Goal: Transaction & Acquisition: Purchase product/service

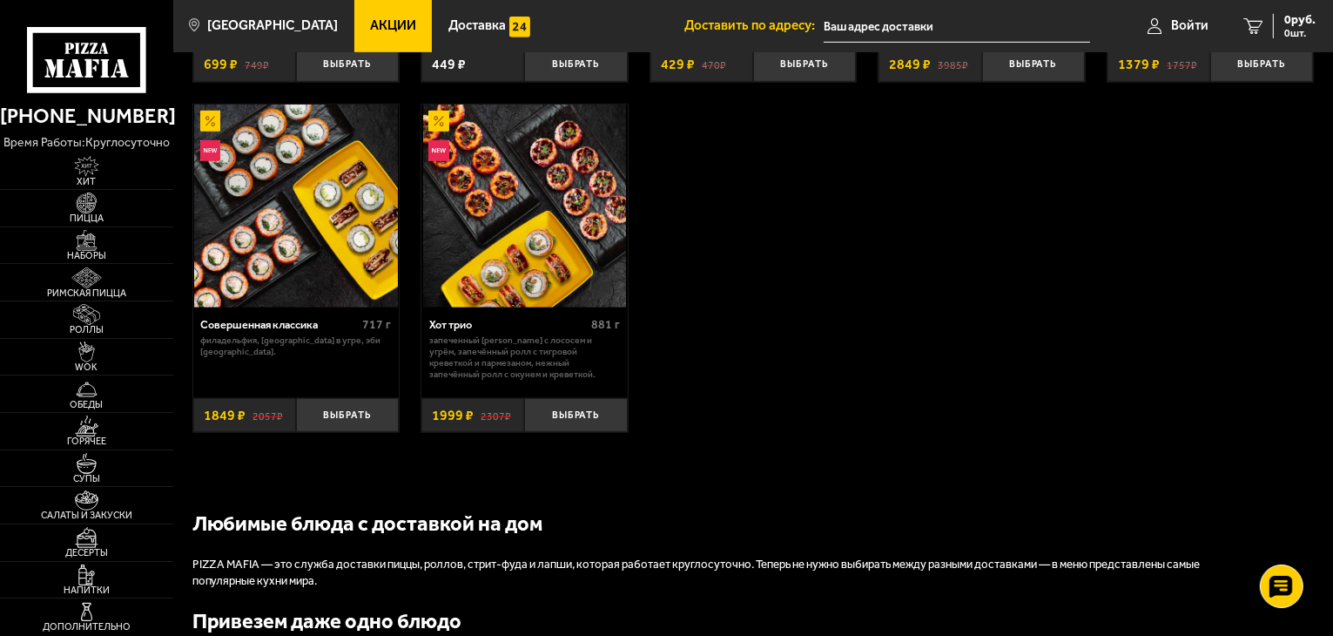
scroll to position [703, 0]
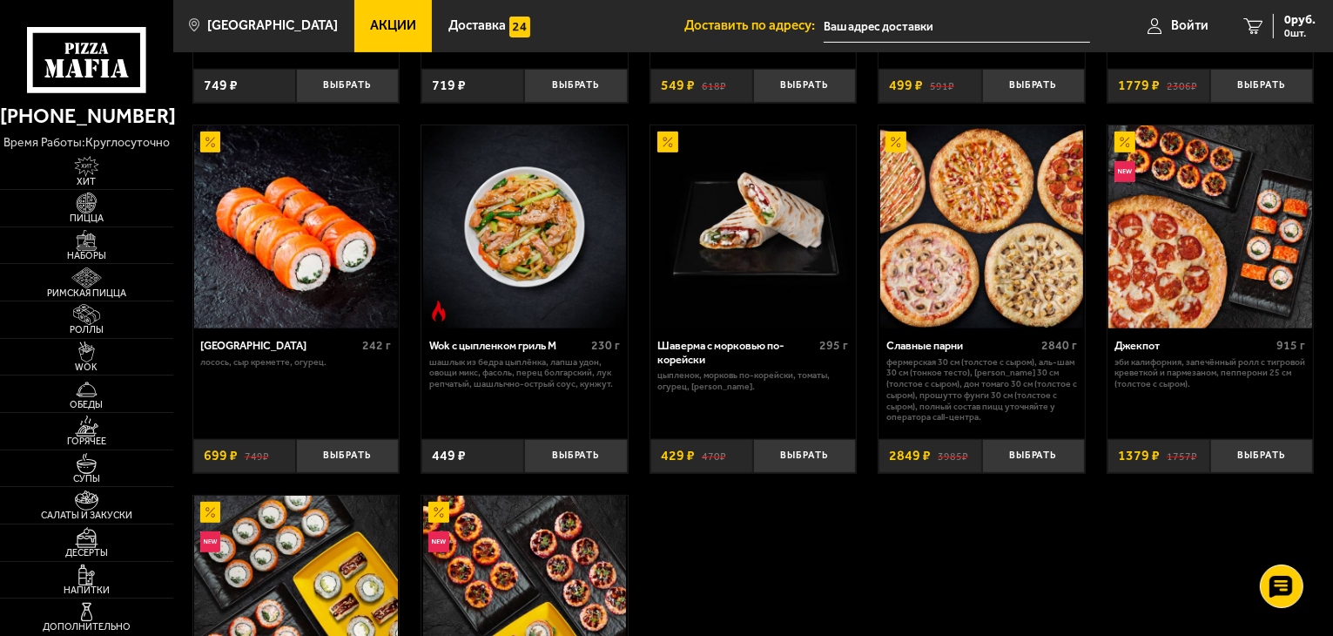
click at [990, 234] on img at bounding box center [982, 227] width 204 height 204
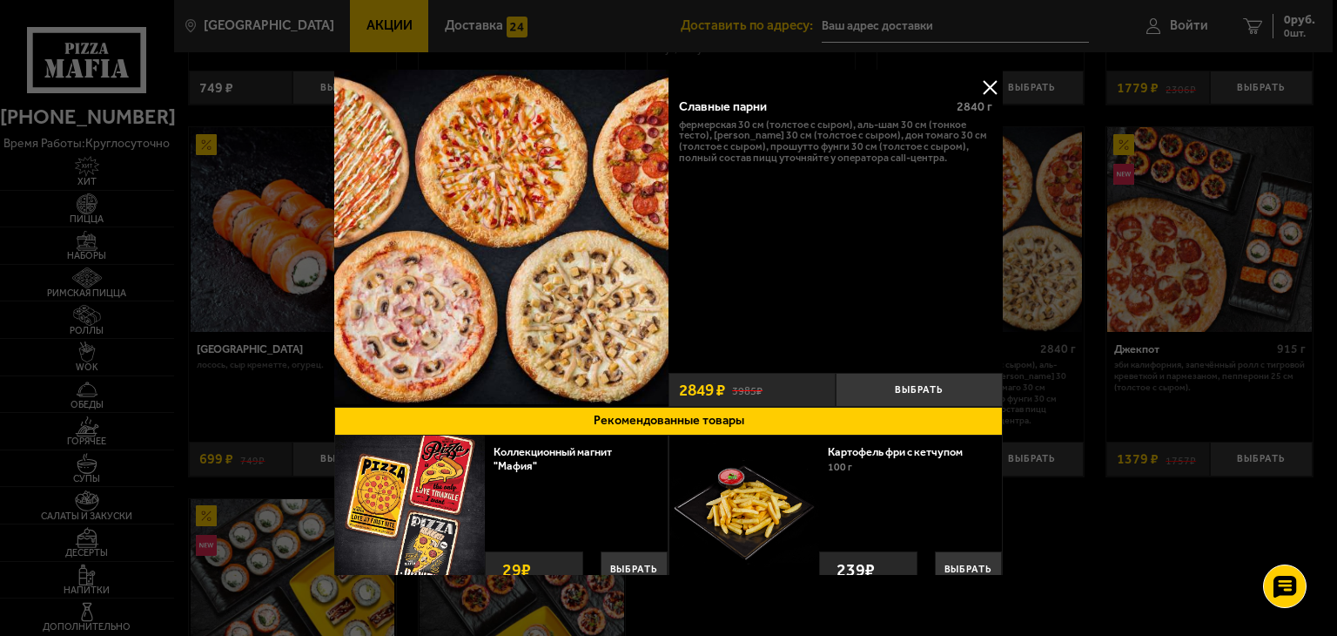
click at [986, 85] on button at bounding box center [990, 87] width 26 height 26
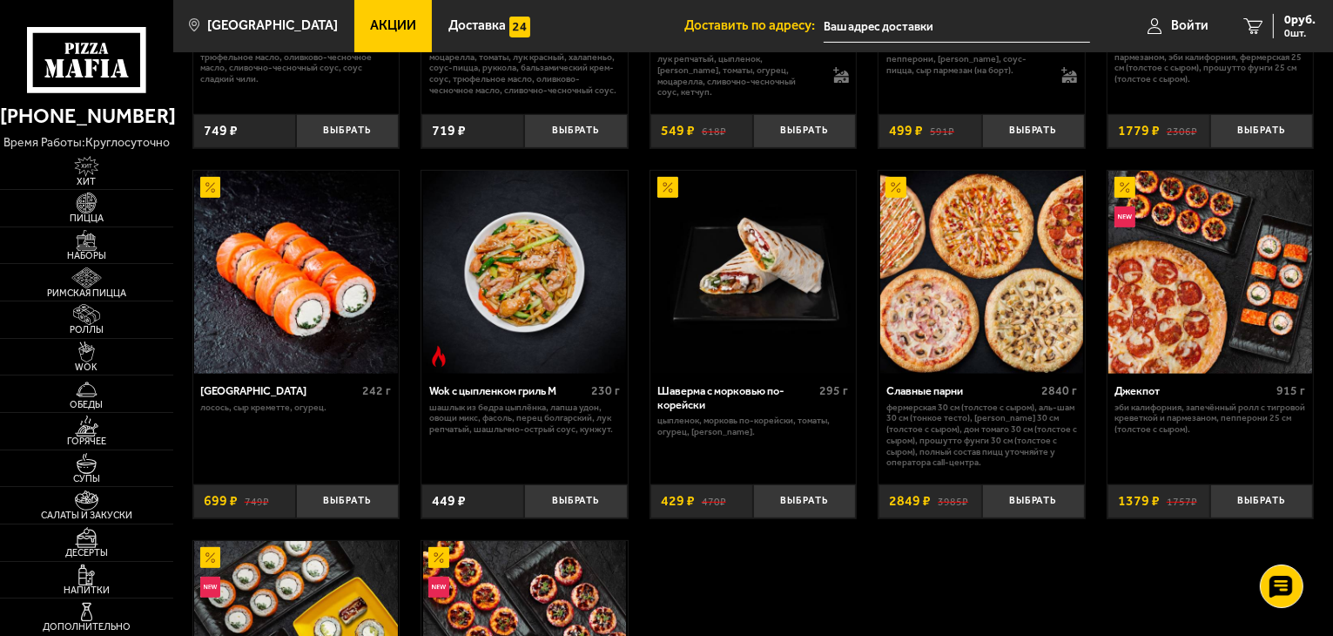
scroll to position [697, 0]
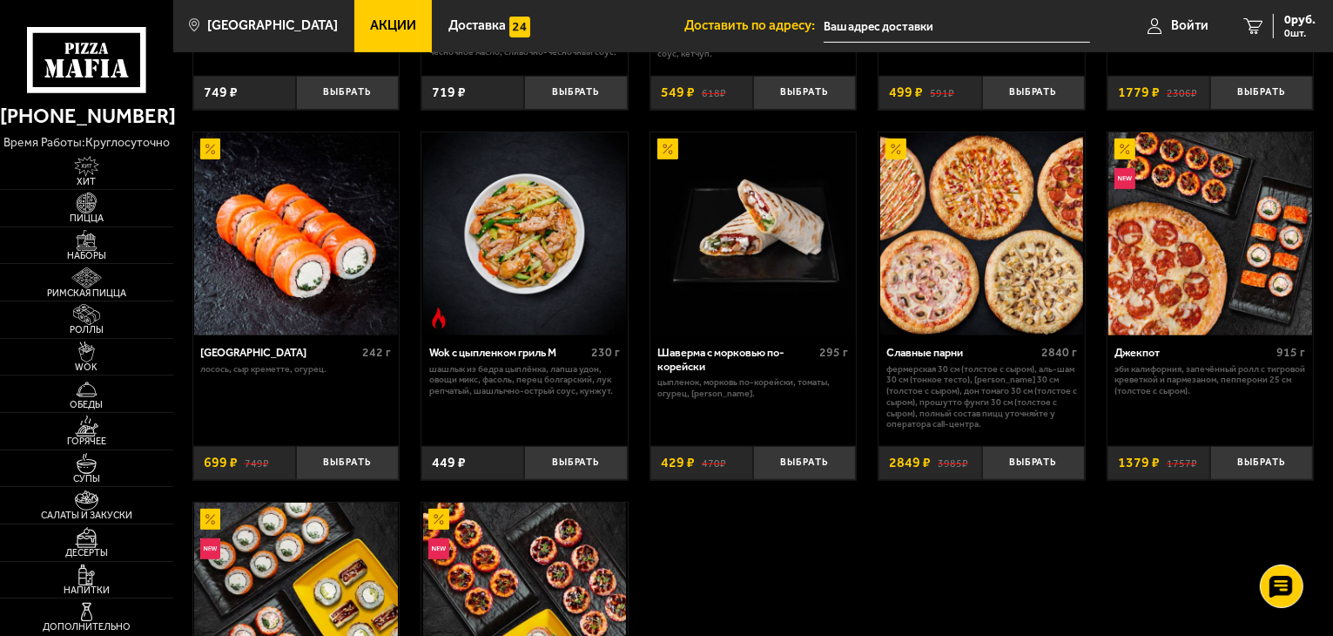
click at [968, 260] on img at bounding box center [982, 234] width 204 height 204
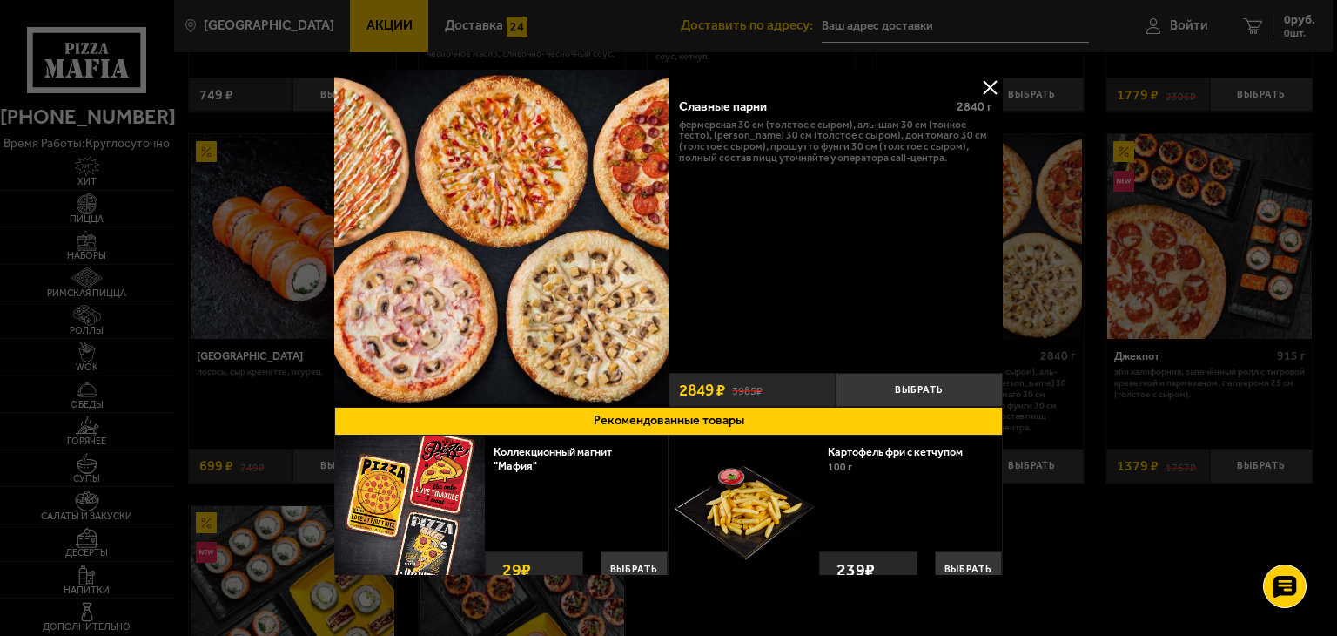
click at [984, 83] on button at bounding box center [990, 87] width 26 height 26
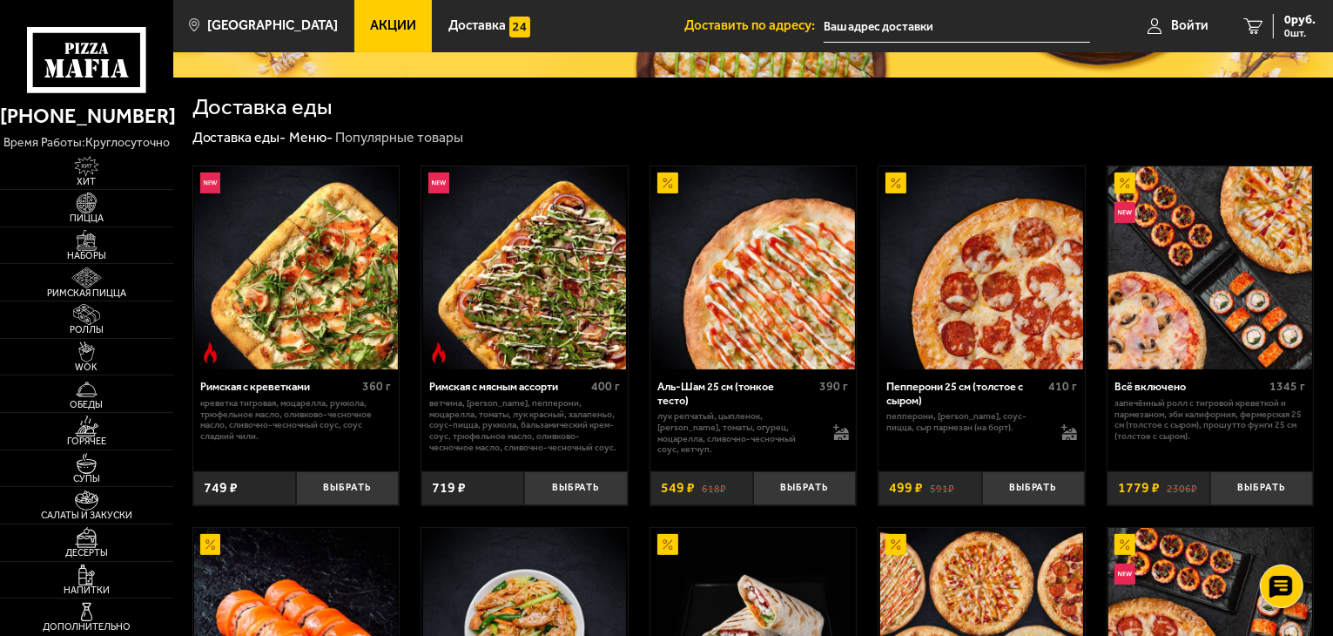
scroll to position [174, 0]
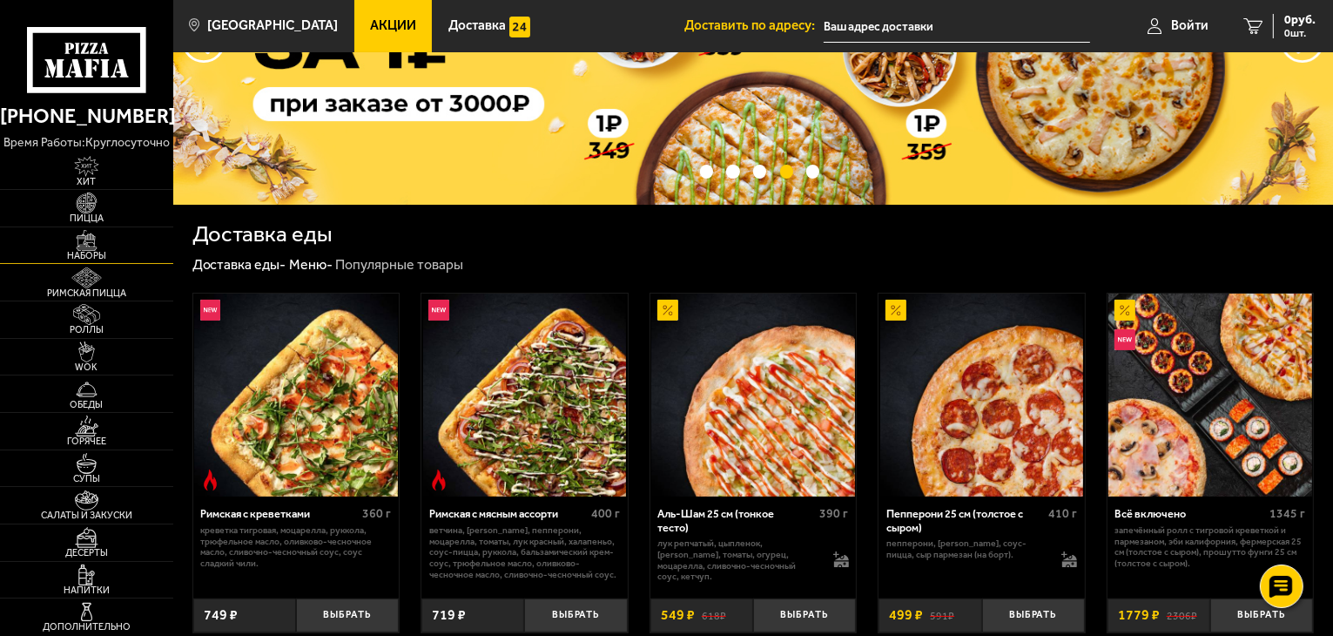
click at [73, 254] on span "Наборы" at bounding box center [86, 256] width 173 height 10
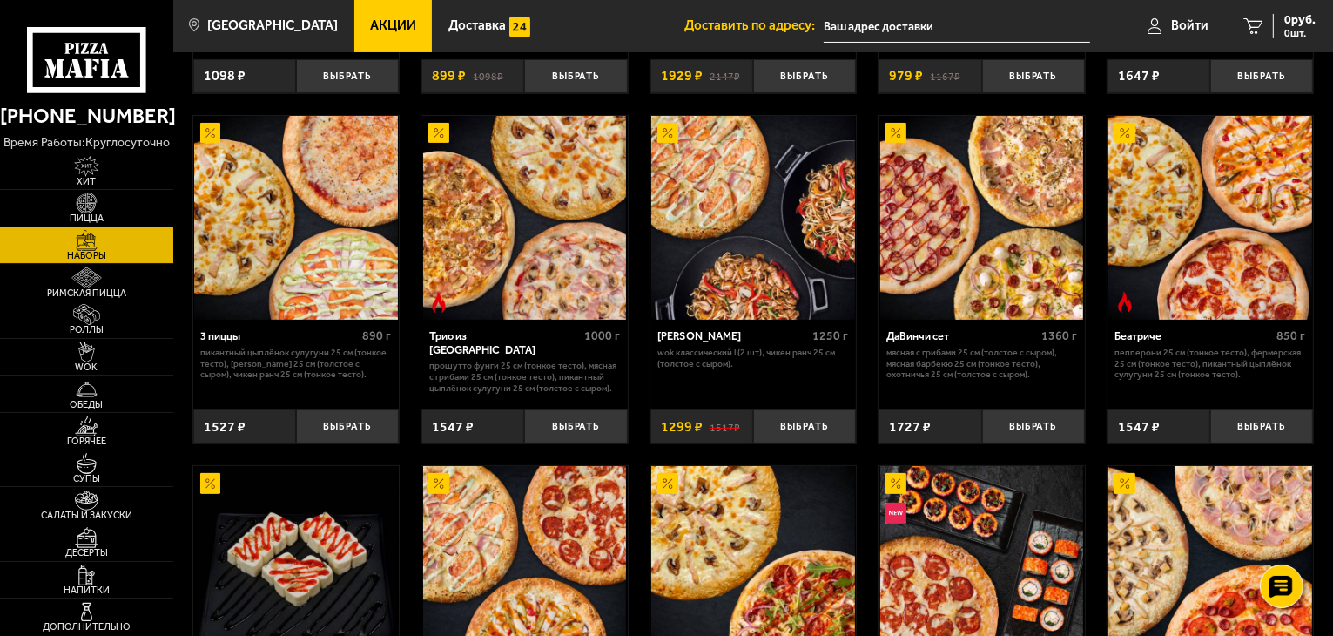
scroll to position [348, 0]
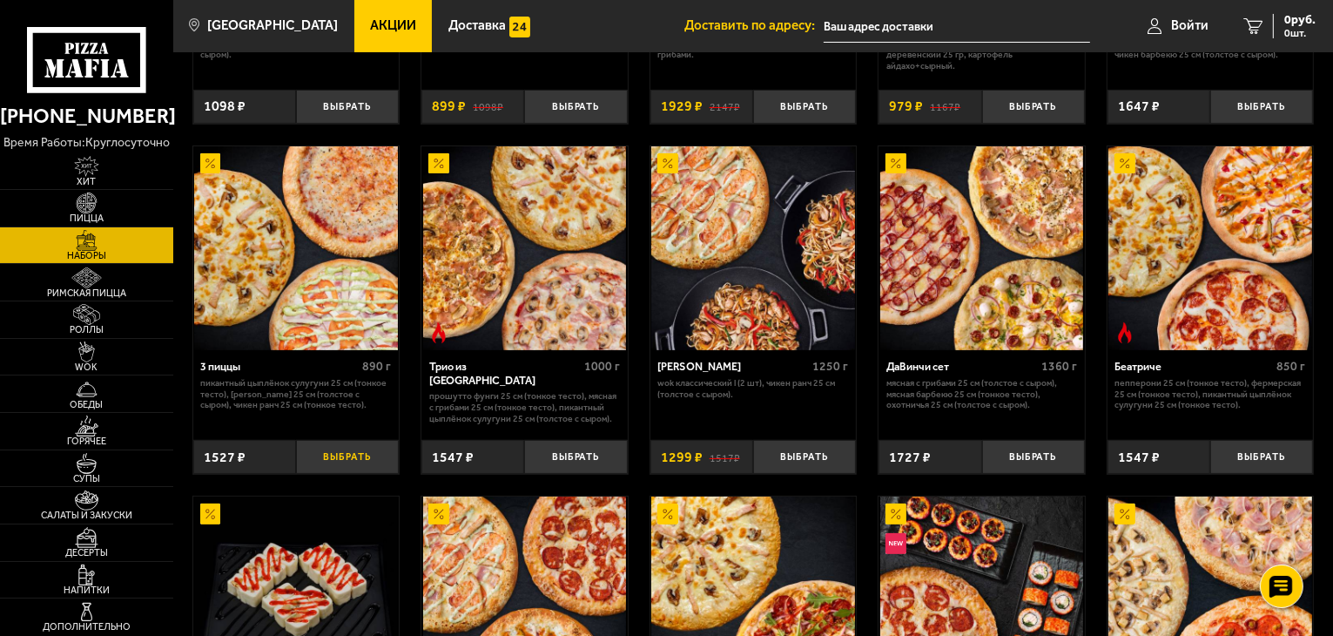
click at [345, 461] on button "Выбрать" at bounding box center [347, 457] width 103 height 34
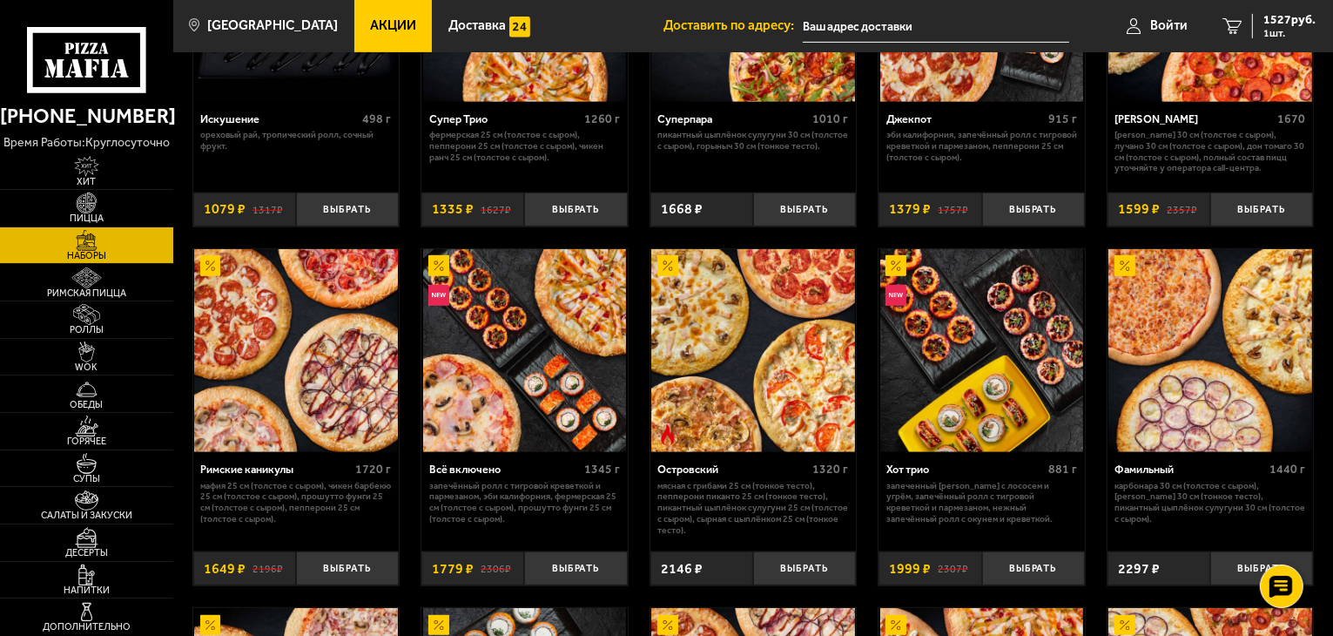
scroll to position [958, 0]
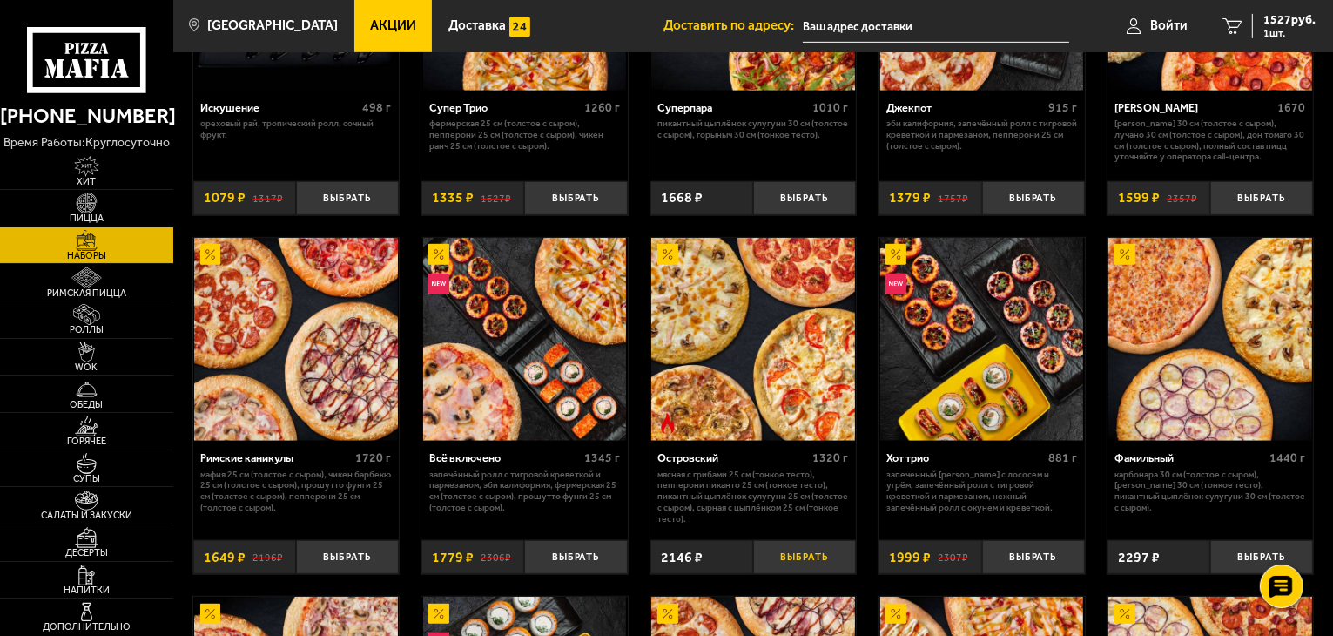
click at [796, 562] on button "Выбрать" at bounding box center [804, 557] width 103 height 34
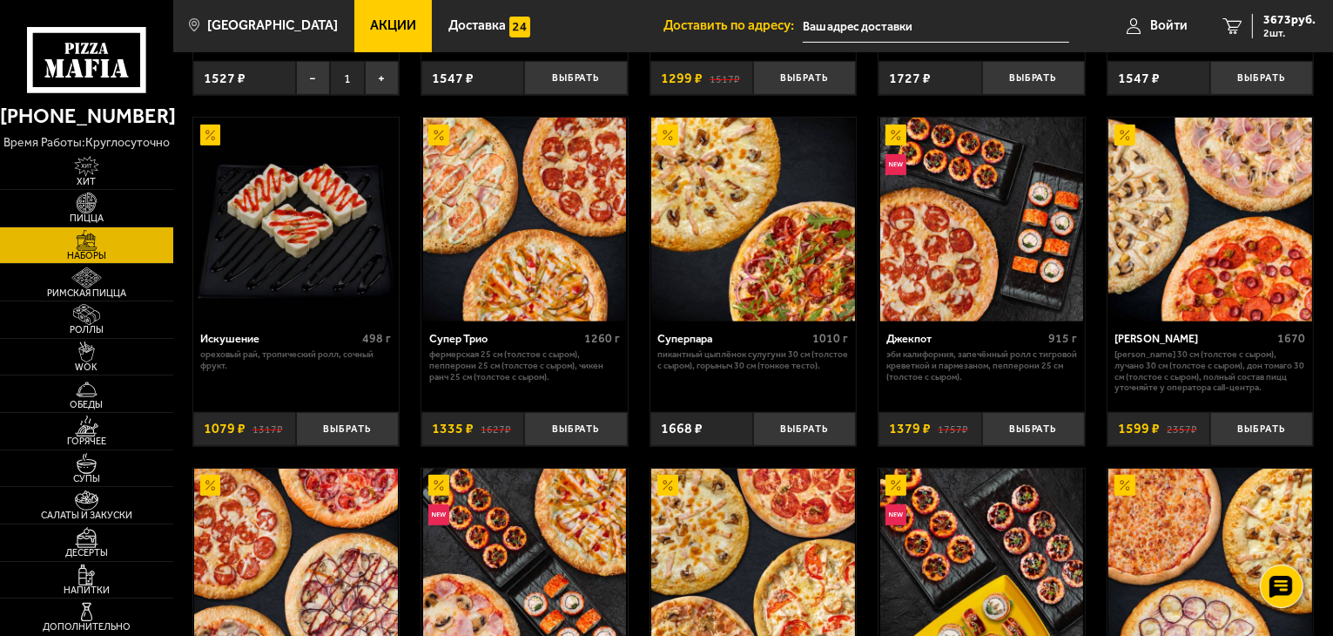
scroll to position [522, 0]
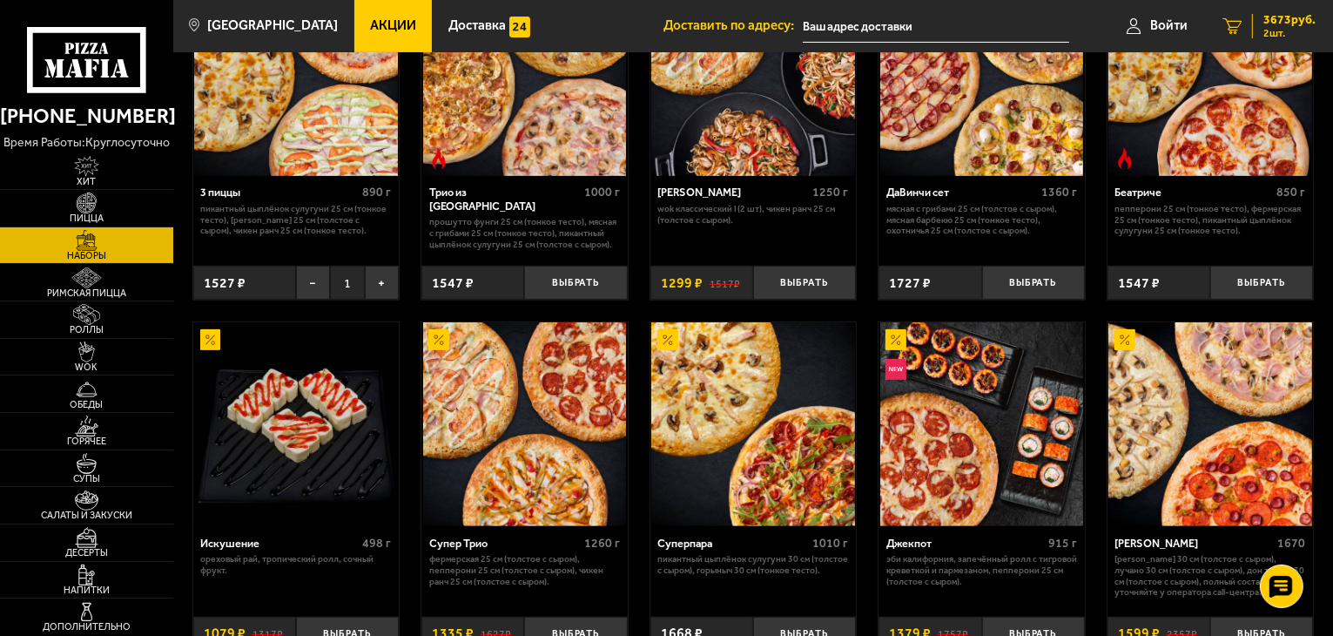
click at [1275, 23] on span "3673 руб." at bounding box center [1289, 20] width 52 height 12
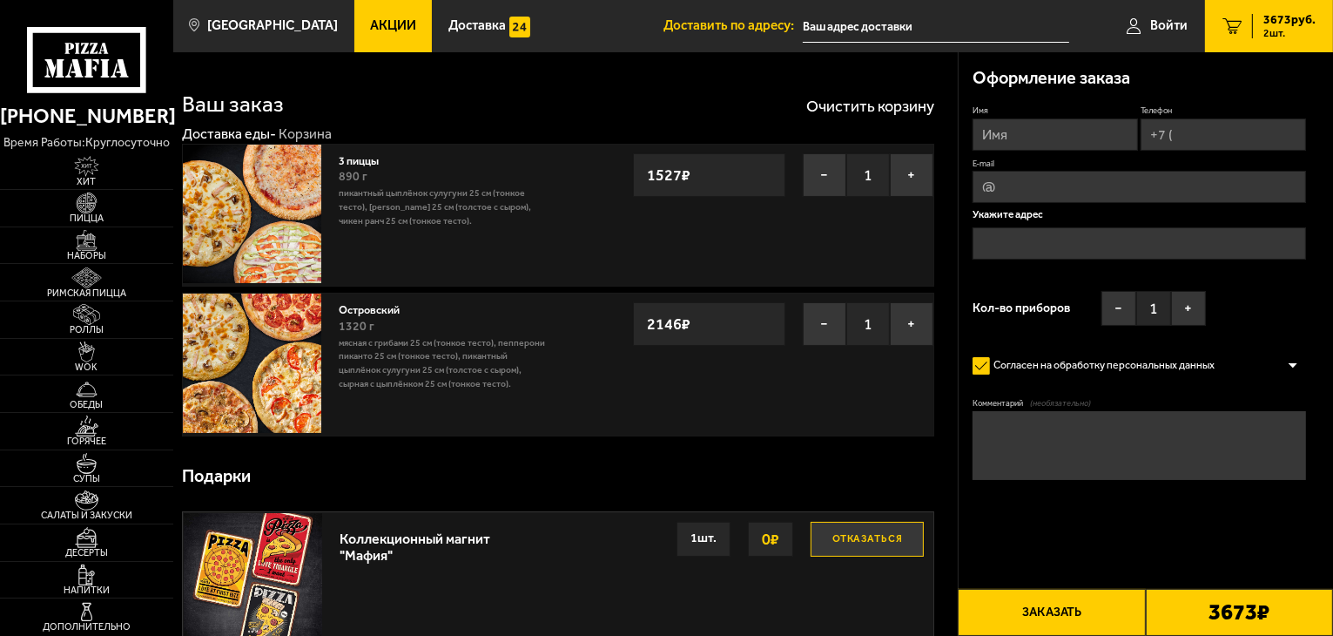
click at [1059, 136] on input "Имя" at bounding box center [1055, 134] width 165 height 32
type input "[PERSON_NAME]"
click at [1222, 128] on input "Телефон" at bounding box center [1223, 134] width 165 height 32
type input "[PHONE_NUMBER]"
click at [1079, 192] on input "E-mail" at bounding box center [1139, 188] width 333 height 32
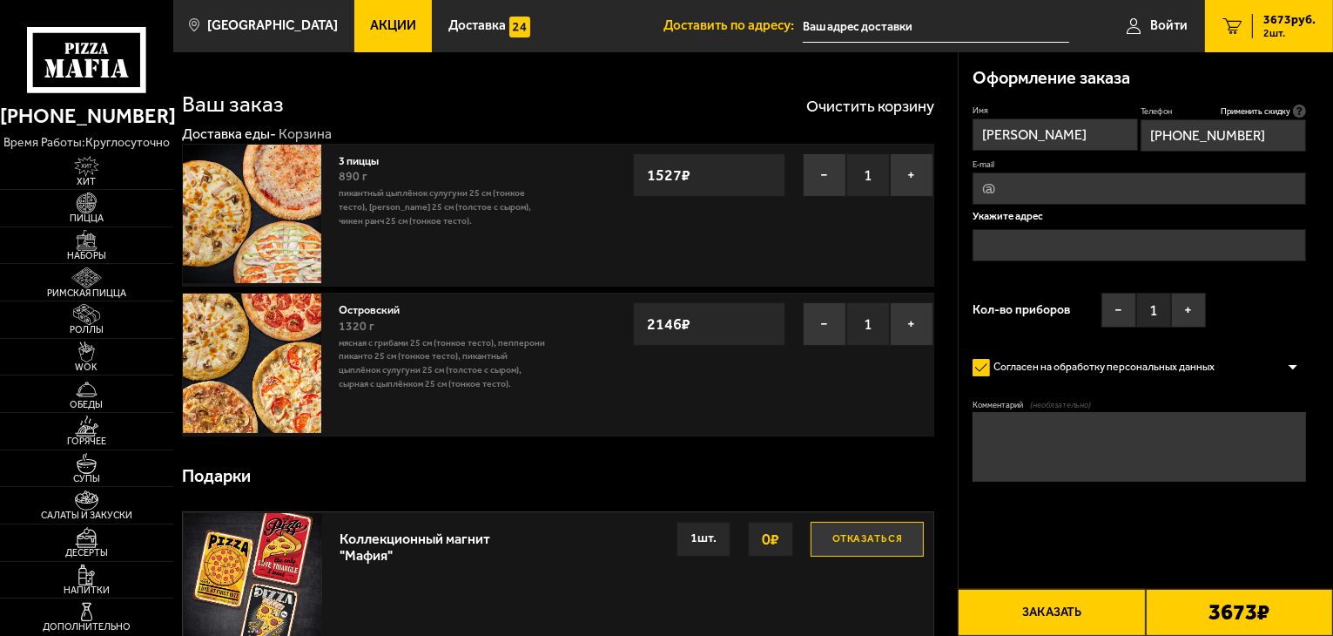
type input "[EMAIL_ADDRESS][DOMAIN_NAME]"
click at [1093, 243] on input "text" at bounding box center [1139, 245] width 333 height 32
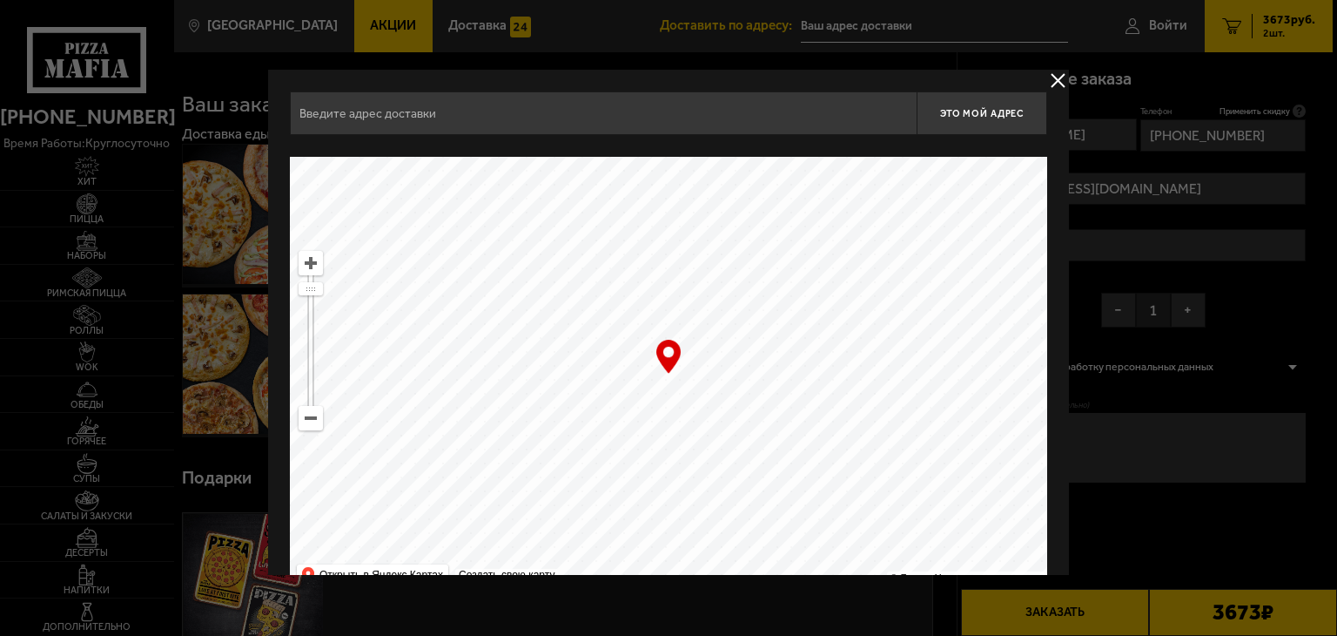
drag, startPoint x: 832, startPoint y: 408, endPoint x: 697, endPoint y: 398, distance: 135.4
click at [697, 398] on ymaps at bounding box center [668, 374] width 757 height 435
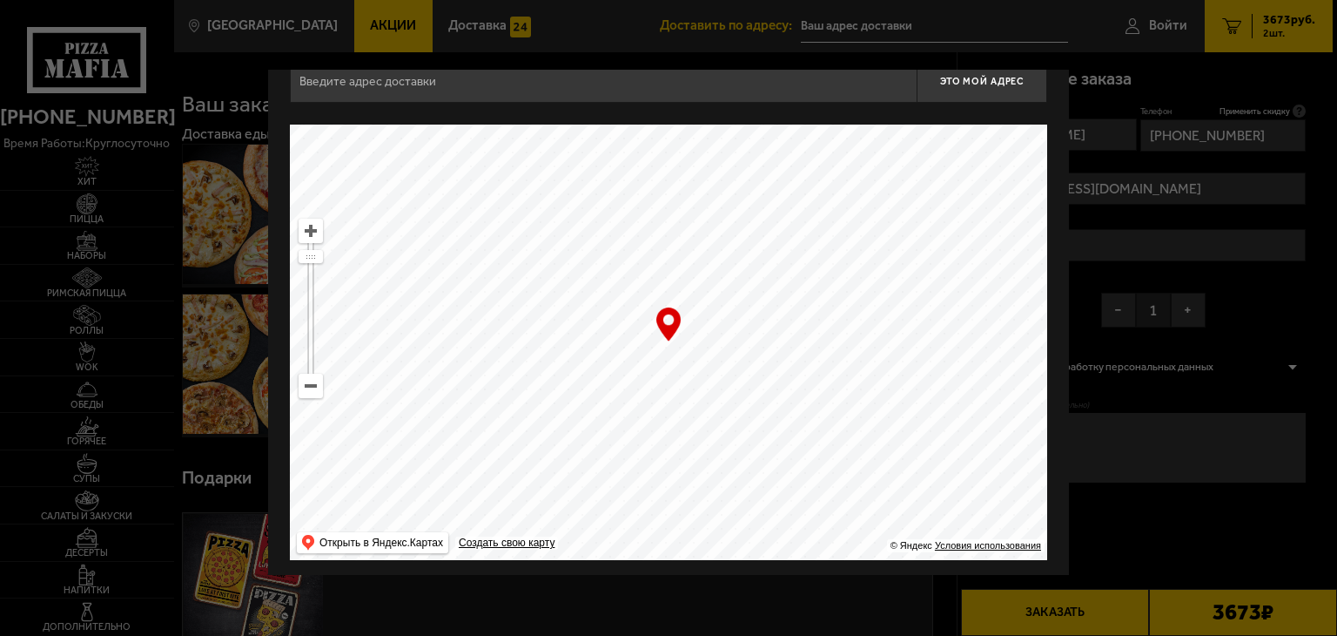
scroll to position [38, 0]
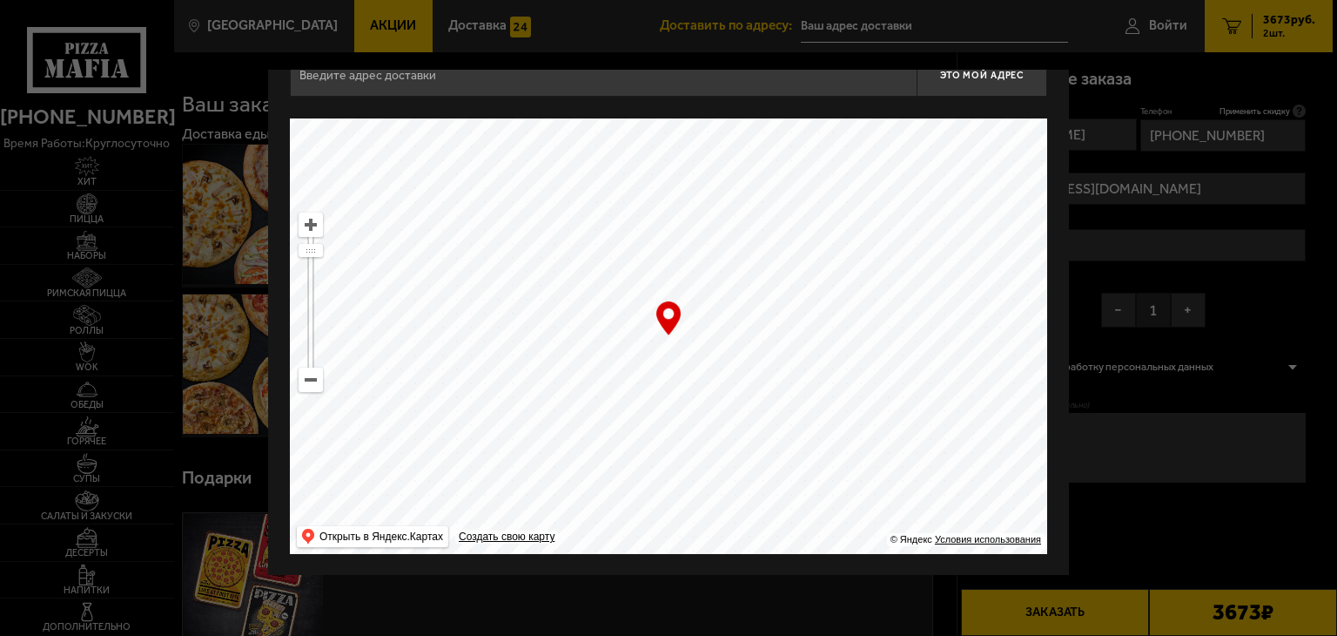
type input "[STREET_ADDRESS]"
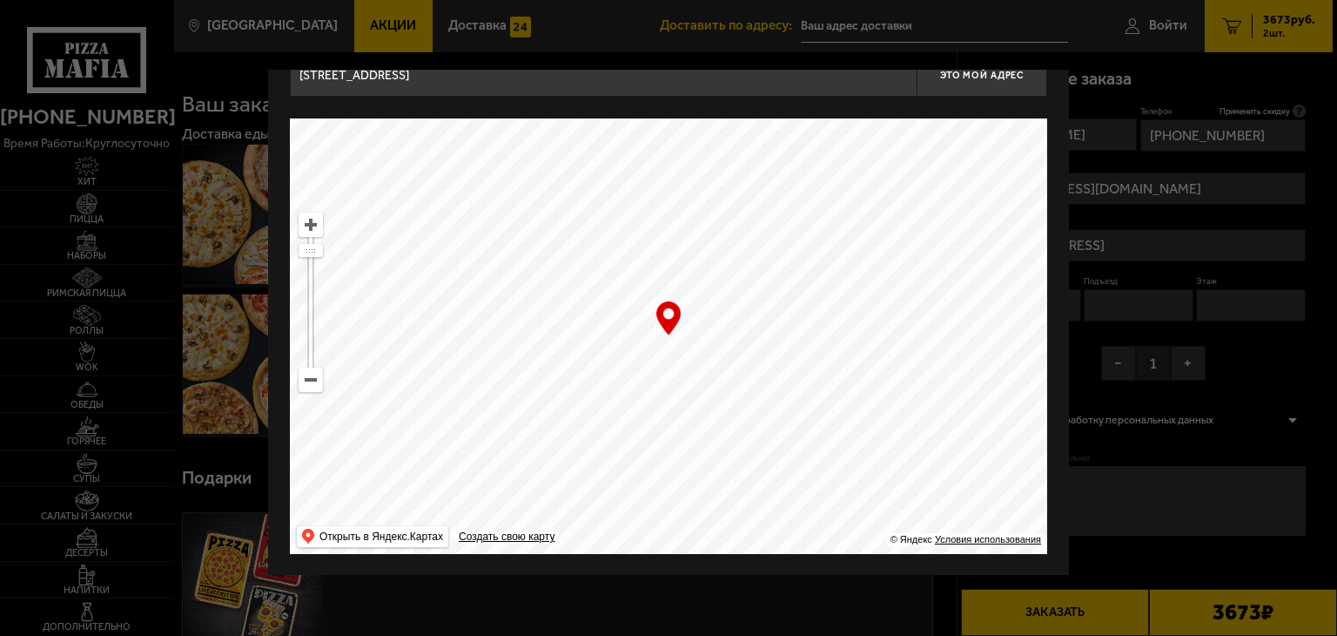
drag, startPoint x: 874, startPoint y: 441, endPoint x: 611, endPoint y: 111, distance: 421.2
click at [611, 111] on div "[STREET_ADDRESS] Это мой адрес Найдите адрес перетащив карту … © Яндекс Условия…" at bounding box center [668, 303] width 757 height 501
type input "[STREET_ADDRESS]"
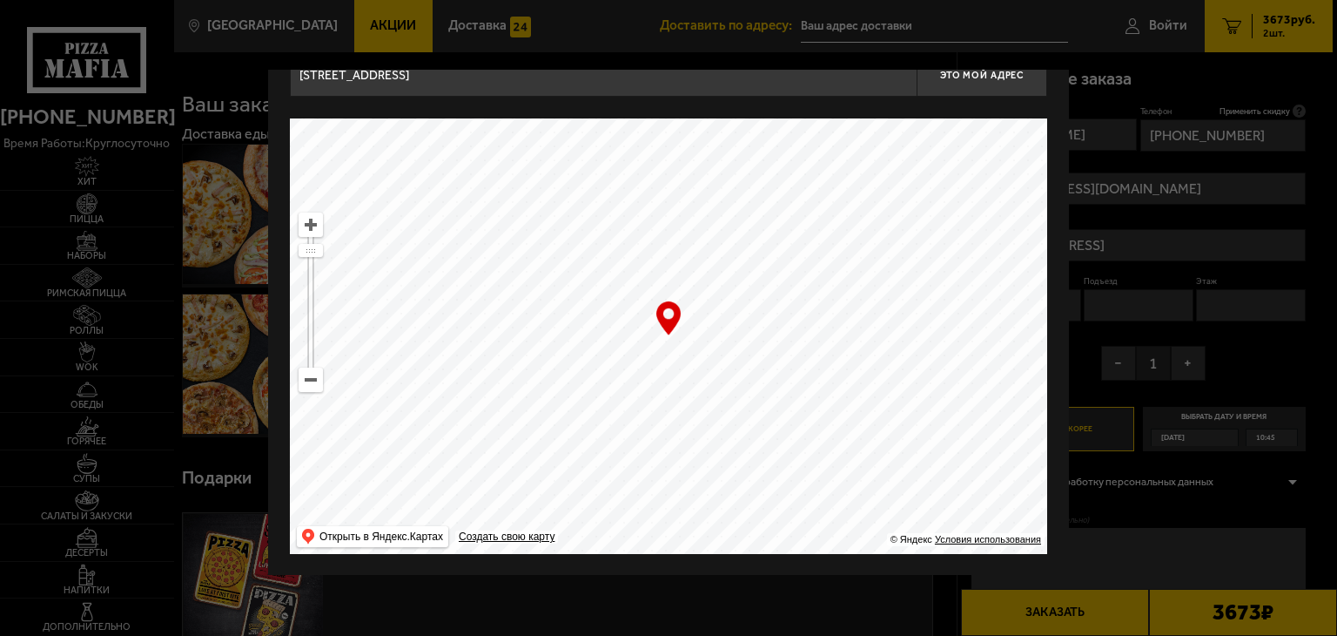
drag, startPoint x: 772, startPoint y: 426, endPoint x: 644, endPoint y: 102, distance: 348.3
click at [644, 102] on div "[STREET_ADDRESS] Это мой адрес Найдите адрес перетащив карту … © Яндекс Условия…" at bounding box center [668, 303] width 757 height 501
drag, startPoint x: 880, startPoint y: 433, endPoint x: 467, endPoint y: 116, distance: 521.0
click at [467, 116] on div "[STREET_ADDRESS] Это мой адрес Найдите адрес перетащив карту … © Яндекс Условия…" at bounding box center [668, 303] width 757 height 501
type input "[STREET_ADDRESS]"
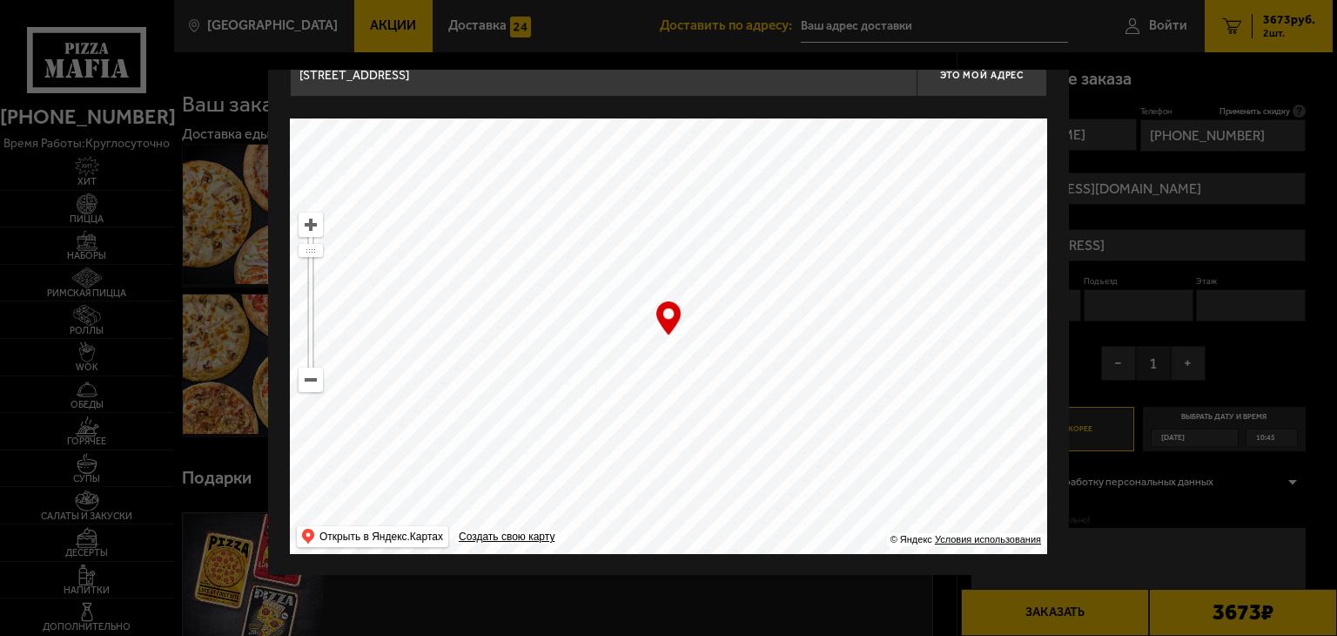
type input "[STREET_ADDRESS]"
drag, startPoint x: 888, startPoint y: 300, endPoint x: 481, endPoint y: 188, distance: 421.6
click at [432, 164] on ymaps at bounding box center [668, 335] width 757 height 435
drag, startPoint x: 572, startPoint y: 387, endPoint x: 993, endPoint y: 98, distance: 511.0
click at [993, 98] on div "[STREET_ADDRESS] Это мой адрес Найдите адрес перетащив карту … © Яндекс Условия…" at bounding box center [668, 303] width 757 height 501
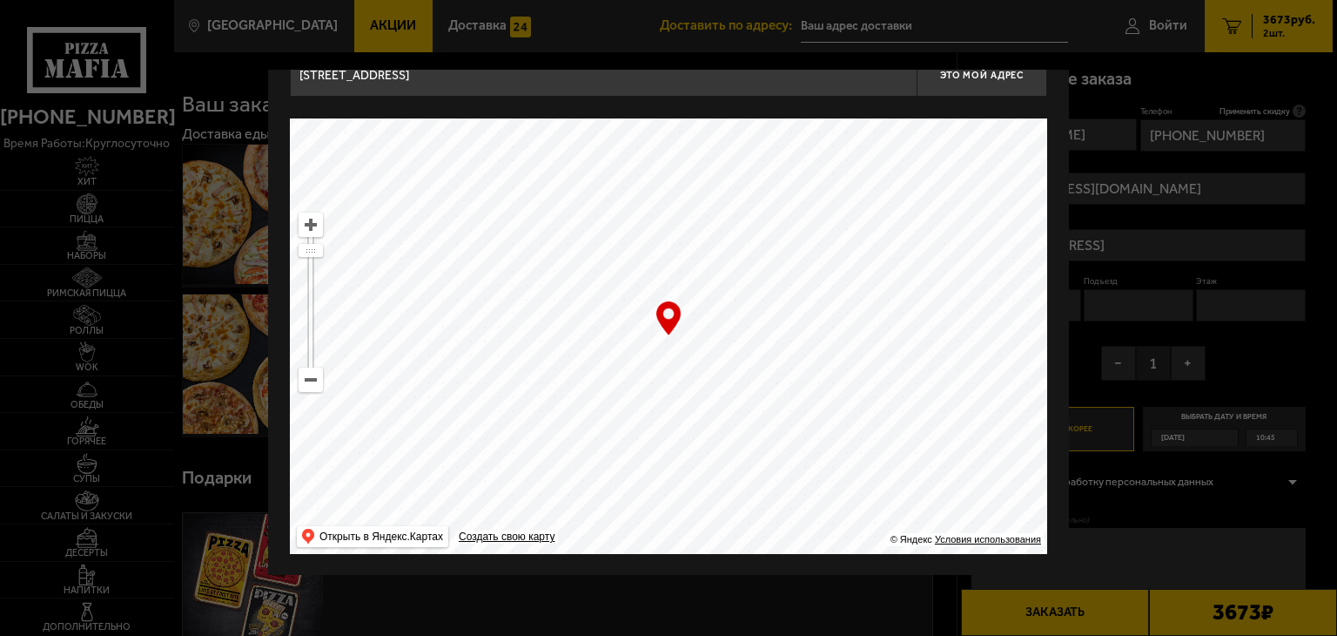
type input "[STREET_ADDRESS]"
drag, startPoint x: 730, startPoint y: 520, endPoint x: 703, endPoint y: 119, distance: 401.3
click at [705, 127] on ymaps at bounding box center [668, 335] width 757 height 435
type input "[STREET_ADDRESS]"
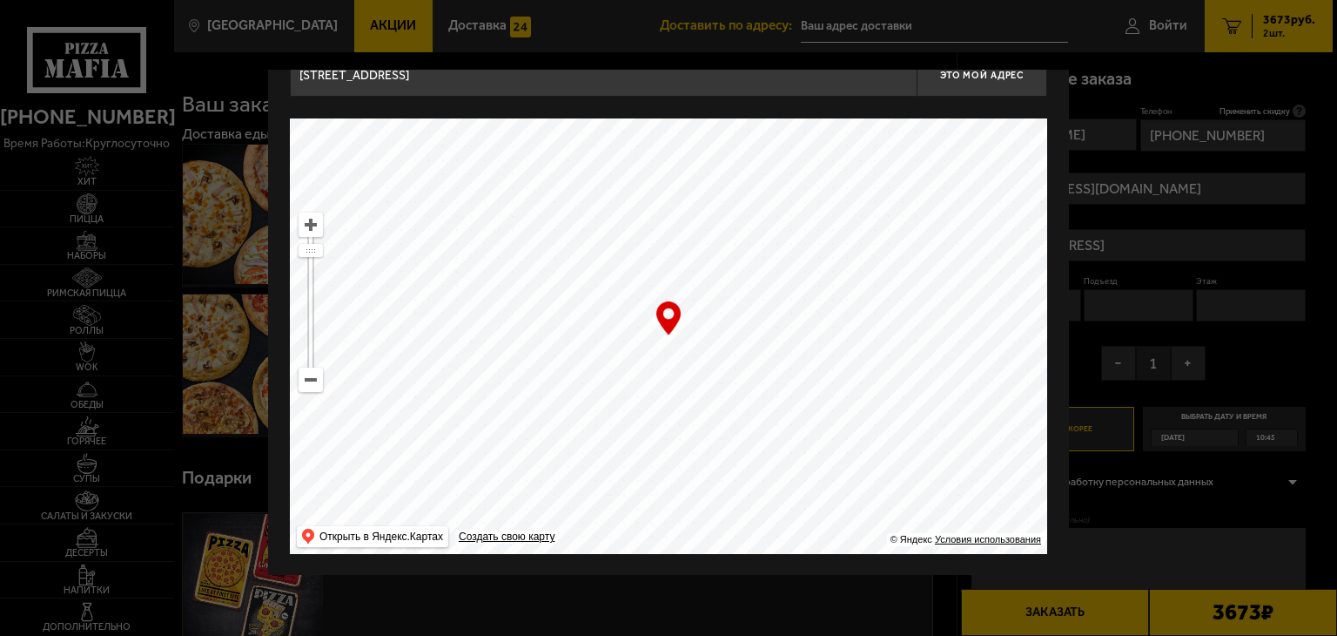
type input "[STREET_ADDRESS]"
drag, startPoint x: 724, startPoint y: 410, endPoint x: 643, endPoint y: 121, distance: 300.2
click at [643, 122] on ymaps at bounding box center [668, 335] width 757 height 435
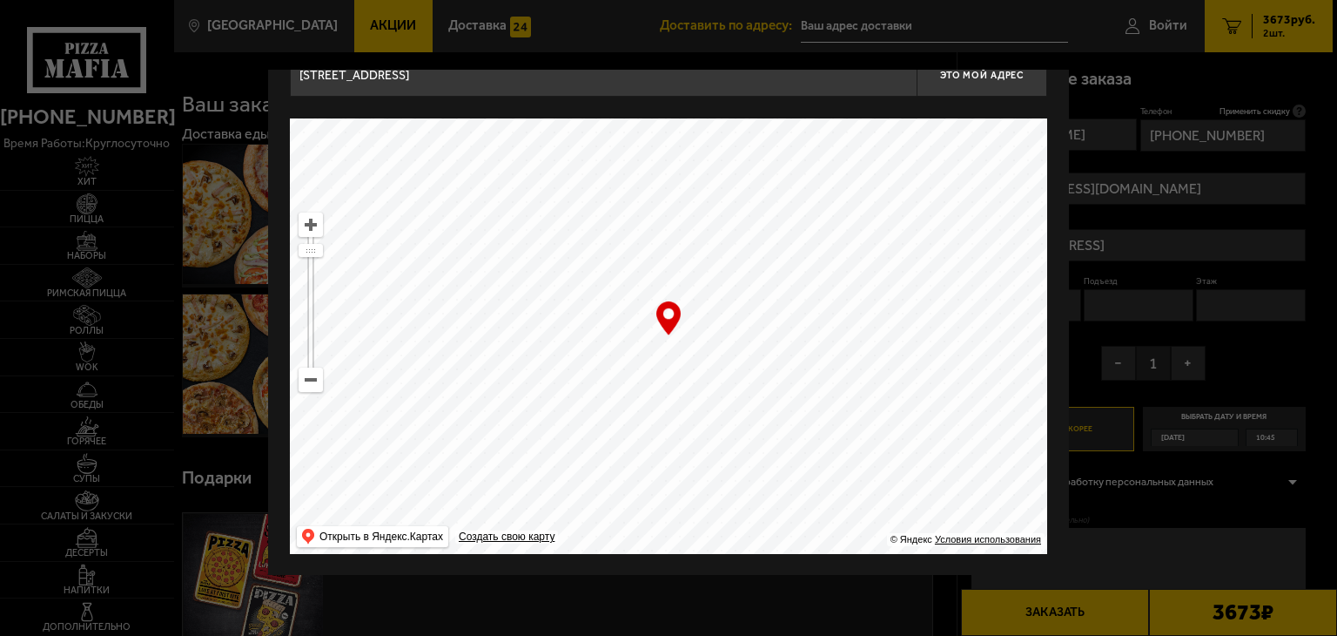
drag, startPoint x: 766, startPoint y: 448, endPoint x: 905, endPoint y: 335, distance: 178.9
click at [905, 335] on ymaps at bounding box center [668, 335] width 757 height 435
drag, startPoint x: 428, startPoint y: 426, endPoint x: 840, endPoint y: 162, distance: 489.1
click at [840, 165] on ymaps at bounding box center [668, 335] width 757 height 435
drag, startPoint x: 760, startPoint y: 506, endPoint x: 861, endPoint y: 353, distance: 183.5
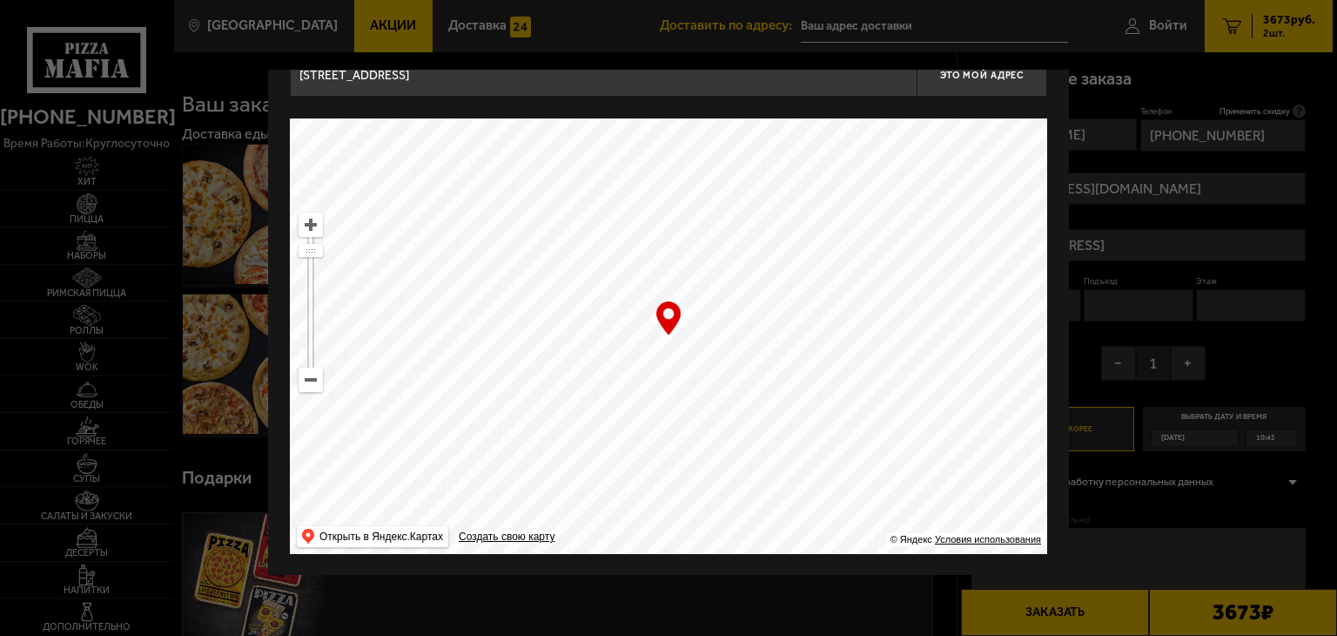
click at [861, 353] on ymaps at bounding box center [668, 335] width 757 height 435
type input "[STREET_ADDRESS][PERSON_NAME]"
drag, startPoint x: 593, startPoint y: 352, endPoint x: 933, endPoint y: 165, distance: 388.5
click at [933, 167] on ymaps at bounding box center [668, 335] width 757 height 435
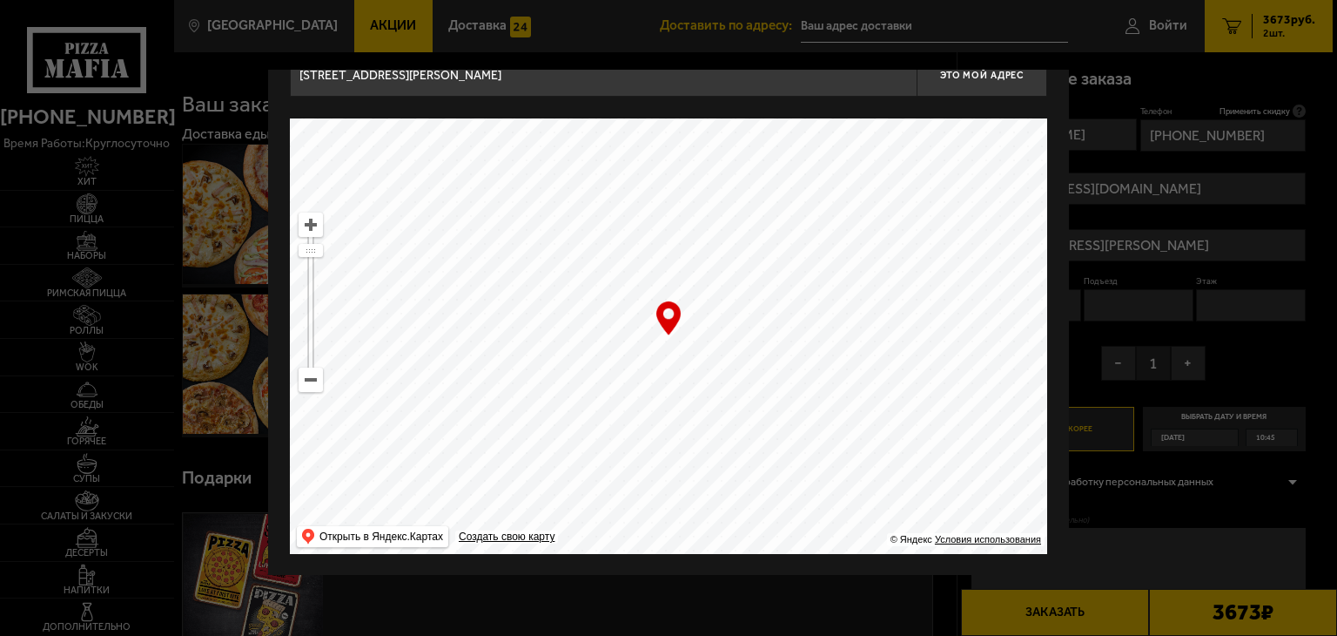
type input "[STREET_ADDRESS]"
drag, startPoint x: 654, startPoint y: 394, endPoint x: 616, endPoint y: 145, distance: 251.9
click at [619, 160] on ymaps at bounding box center [668, 335] width 757 height 435
type input "[STREET_ADDRESS]"
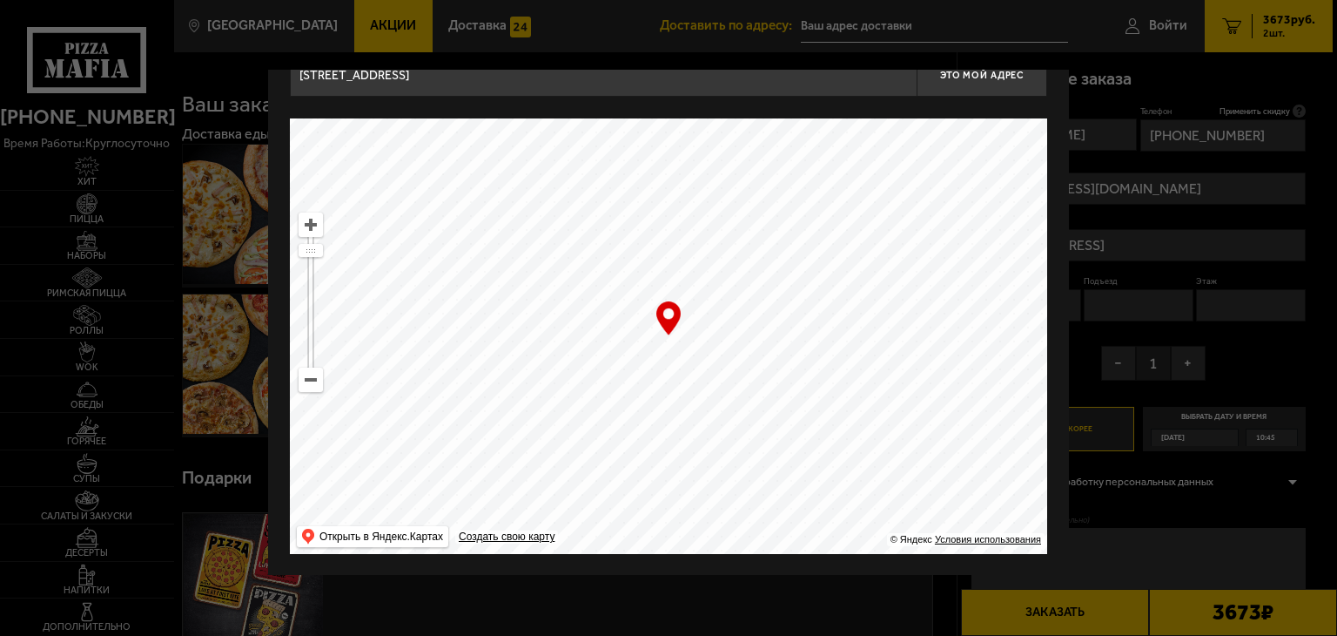
type input "[STREET_ADDRESS]"
drag, startPoint x: 801, startPoint y: 258, endPoint x: 790, endPoint y: 514, distance: 256.2
click at [790, 514] on ymaps at bounding box center [668, 335] width 757 height 435
type input "[STREET_ADDRESS]"
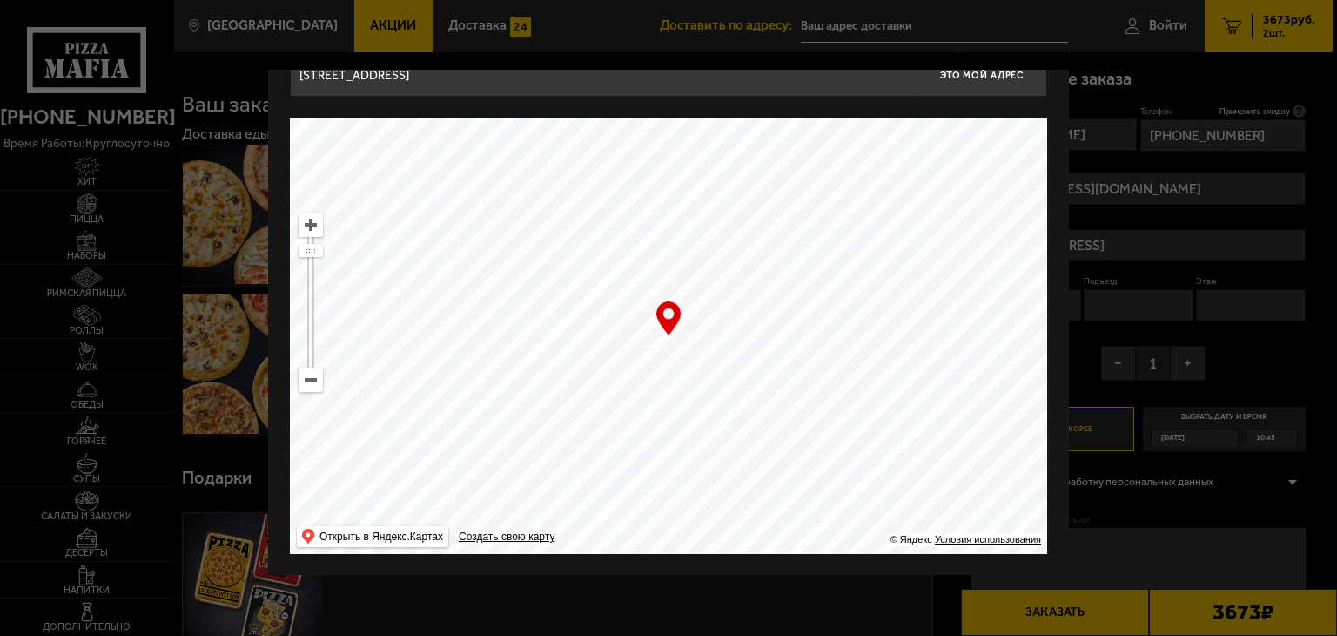
drag, startPoint x: 616, startPoint y: 260, endPoint x: 745, endPoint y: 98, distance: 207.5
click at [745, 98] on div "[STREET_ADDRESS] Это мой адрес Найдите адрес перетащив карту … © Яндекс Условия…" at bounding box center [668, 303] width 757 height 501
drag, startPoint x: 729, startPoint y: 363, endPoint x: 683, endPoint y: 67, distance: 299.6
type input "[STREET_ADDRESS]"
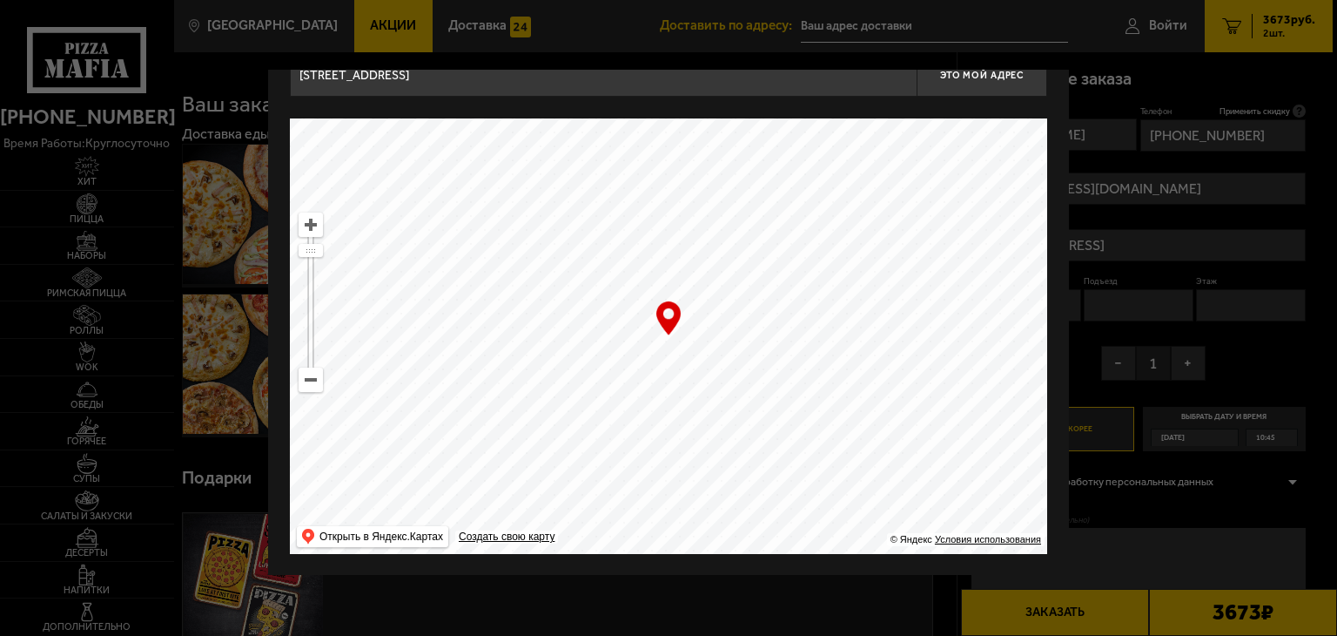
type input "[STREET_ADDRESS]"
drag, startPoint x: 771, startPoint y: 315, endPoint x: 672, endPoint y: 516, distance: 224.3
click at [672, 516] on ymaps at bounding box center [668, 335] width 757 height 435
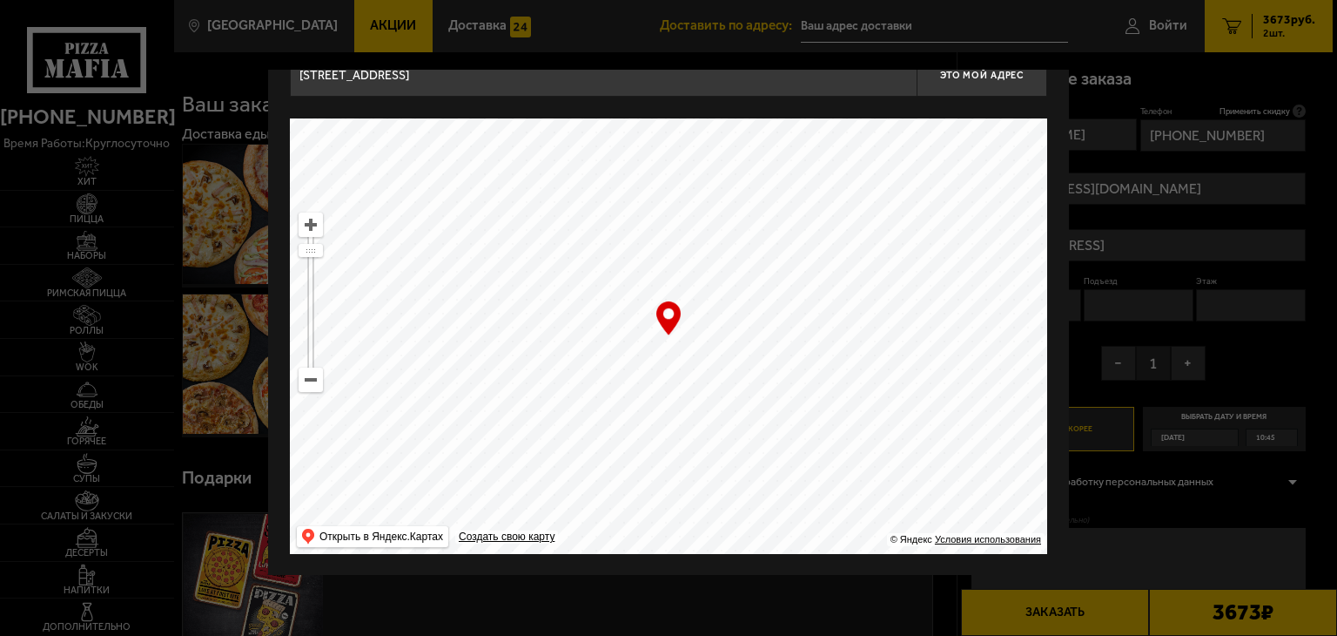
type input "[STREET_ADDRESS]"
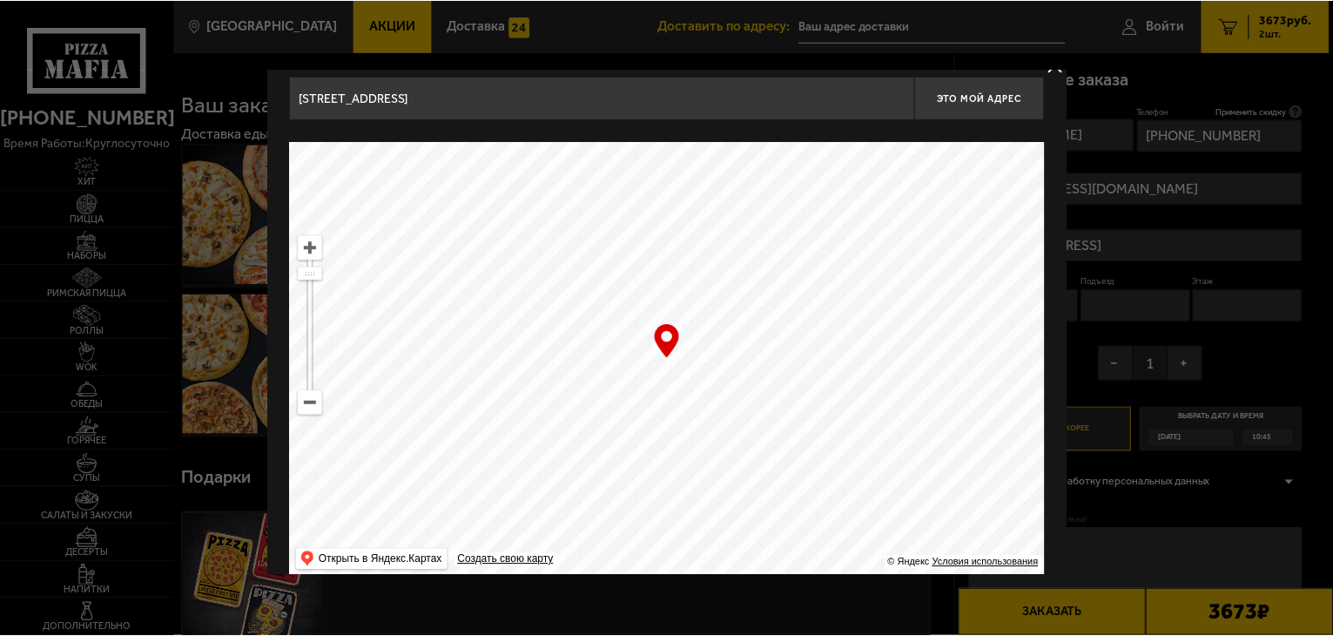
scroll to position [0, 0]
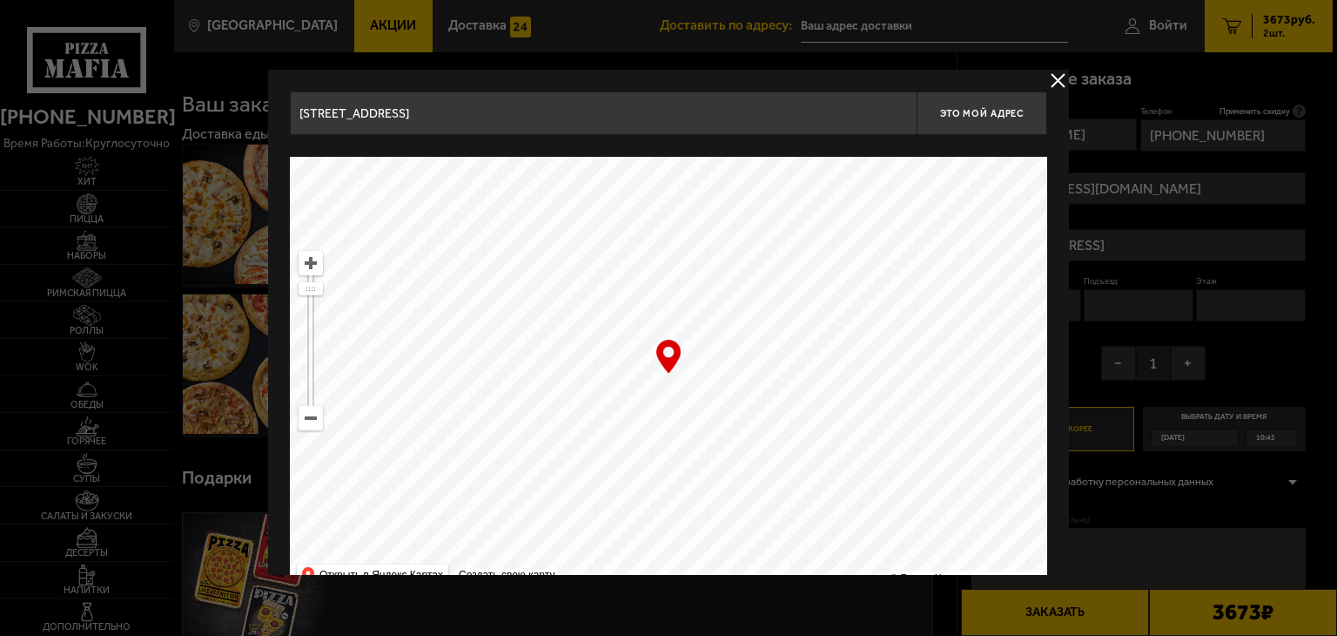
type input "[STREET_ADDRESS]"
drag, startPoint x: 718, startPoint y: 436, endPoint x: 468, endPoint y: 284, distance: 293.4
click at [468, 284] on ymaps at bounding box center [668, 374] width 757 height 435
drag, startPoint x: 717, startPoint y: 369, endPoint x: 684, endPoint y: 387, distance: 37.8
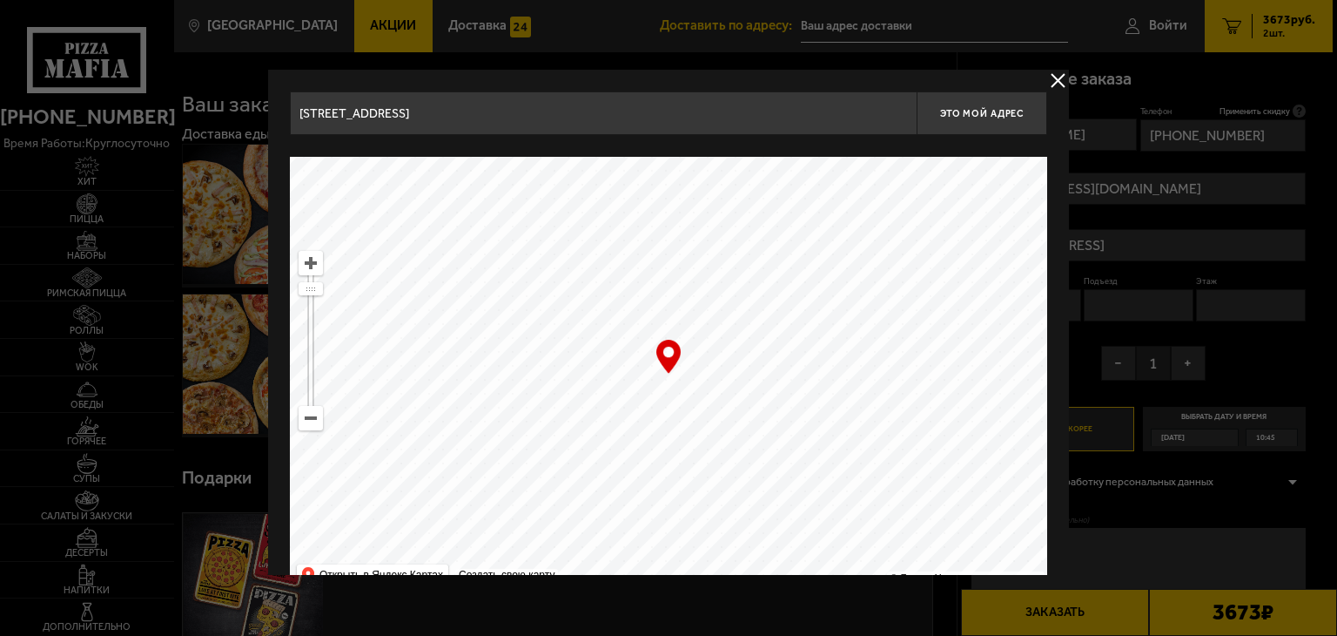
click at [684, 387] on ymaps at bounding box center [668, 374] width 757 height 435
type input "[STREET_ADDRESS]"
click at [987, 121] on button "Это мой адрес" at bounding box center [982, 113] width 131 height 44
type input "[STREET_ADDRESS]"
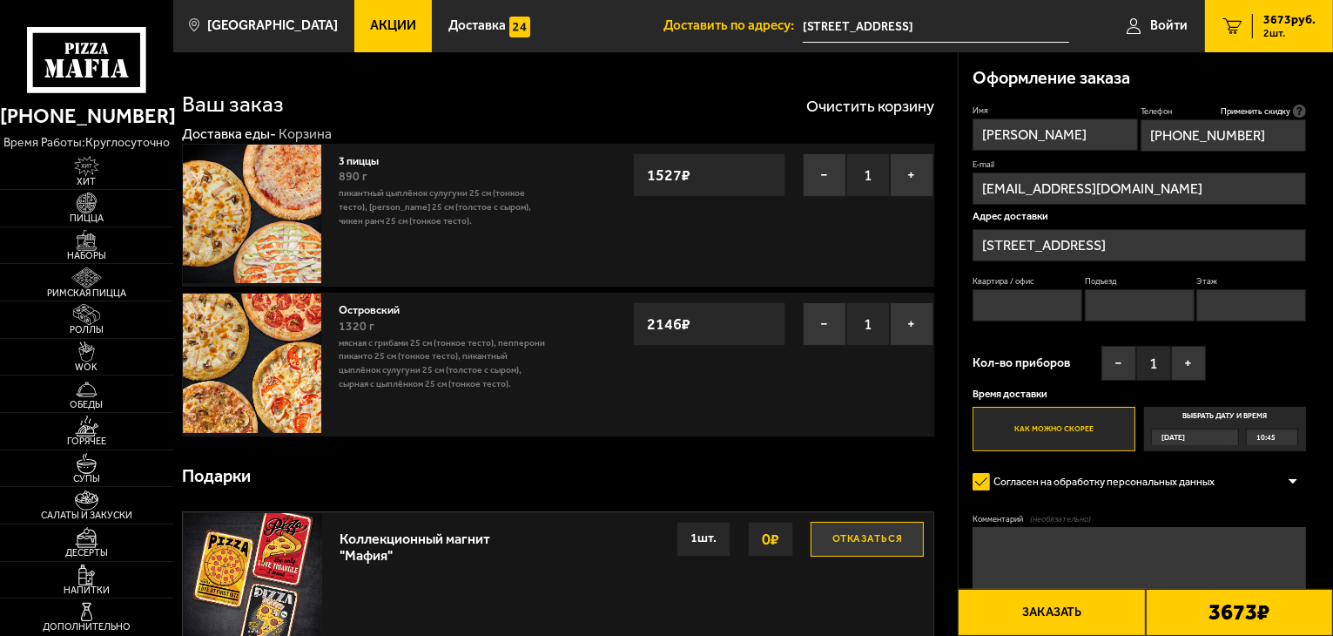
click at [1053, 301] on input "Квартира / офис" at bounding box center [1028, 305] width 110 height 32
type input "30"
click at [1132, 308] on input "Подъезд" at bounding box center [1140, 305] width 110 height 32
type input "1"
click at [1242, 303] on input "Этаж" at bounding box center [1251, 305] width 110 height 32
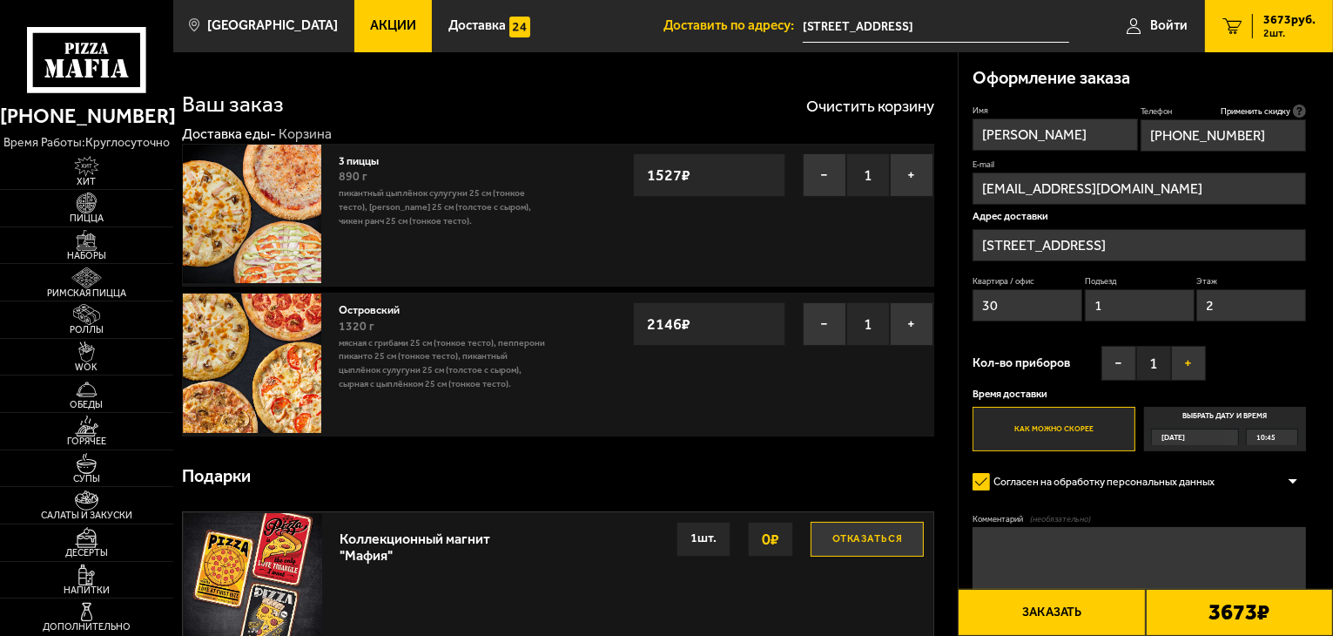
type input "2"
click at [1185, 360] on button "+" at bounding box center [1188, 363] width 35 height 35
click at [1186, 360] on button "+" at bounding box center [1188, 363] width 35 height 35
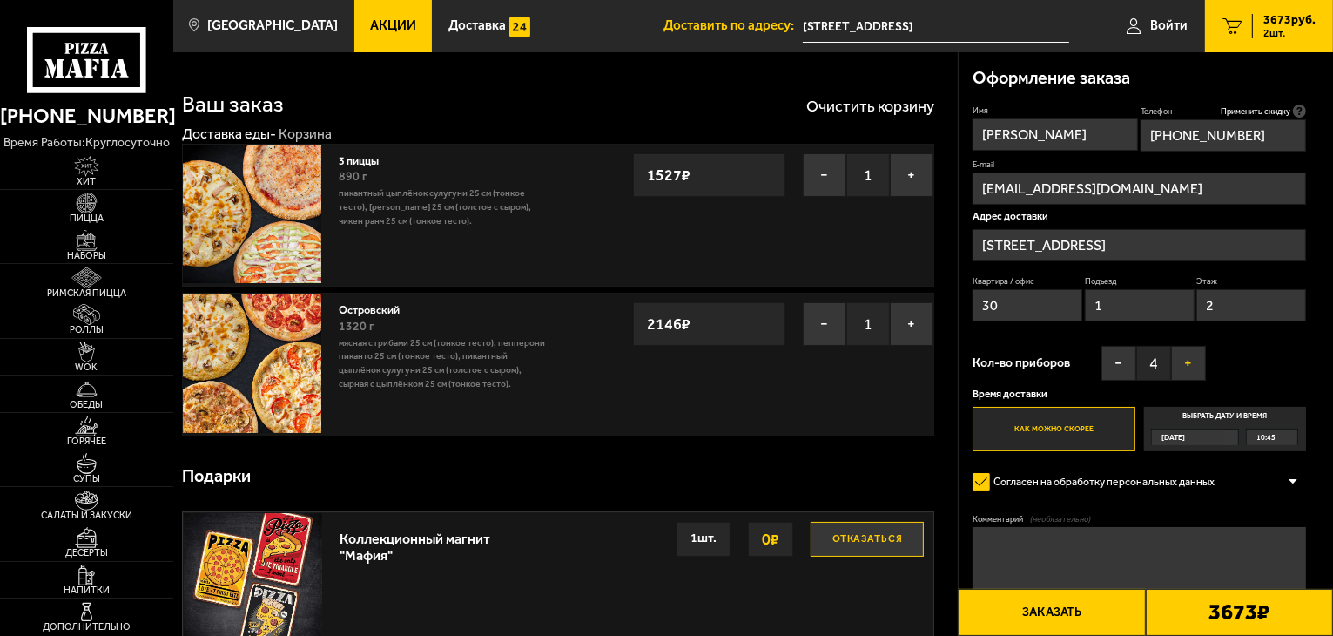
click at [1186, 360] on button "+" at bounding box center [1188, 363] width 35 height 35
click at [1219, 436] on div "[DATE]" at bounding box center [1188, 437] width 73 height 16
click at [0, 0] on input "Выбрать дату и время [DATE] 10:45" at bounding box center [0, 0] width 0 height 0
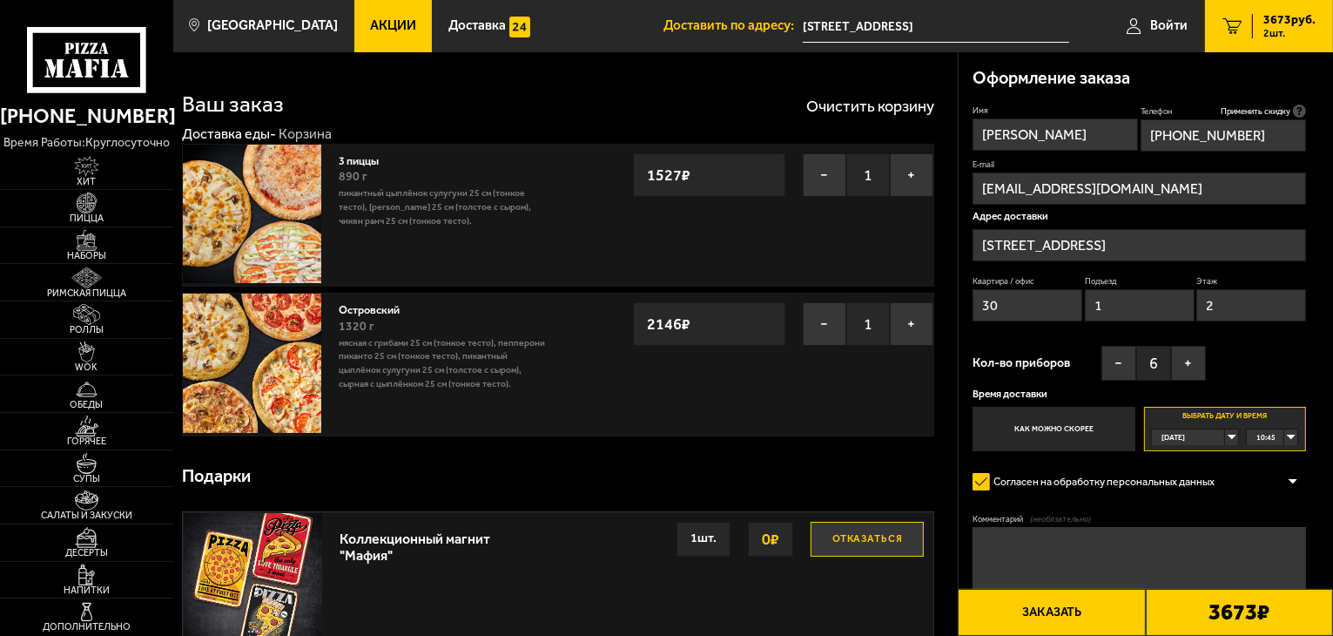
click at [1226, 423] on label "Выбрать дату и время [DATE] 10:45" at bounding box center [1225, 429] width 163 height 44
click at [1291, 440] on div "10:45" at bounding box center [1272, 437] width 50 height 16
click at [1278, 488] on li "11:15" at bounding box center [1272, 488] width 49 height 17
click at [88, 320] on img at bounding box center [86, 314] width 53 height 21
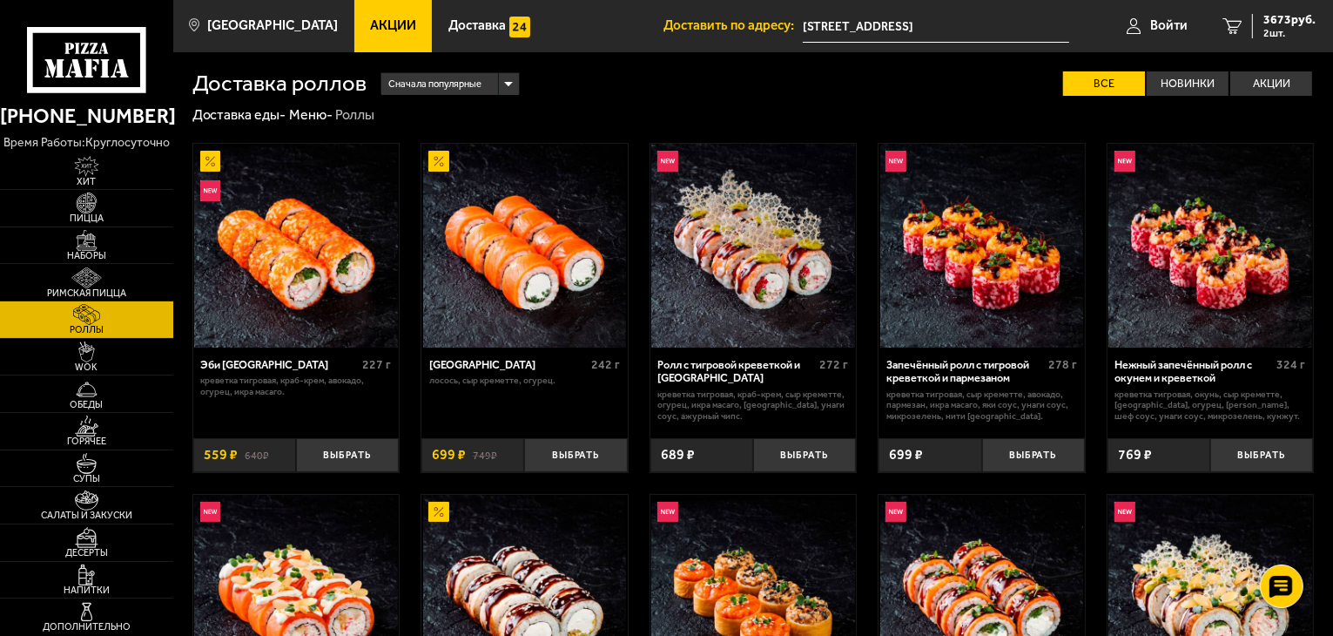
click at [284, 243] on img at bounding box center [296, 246] width 204 height 204
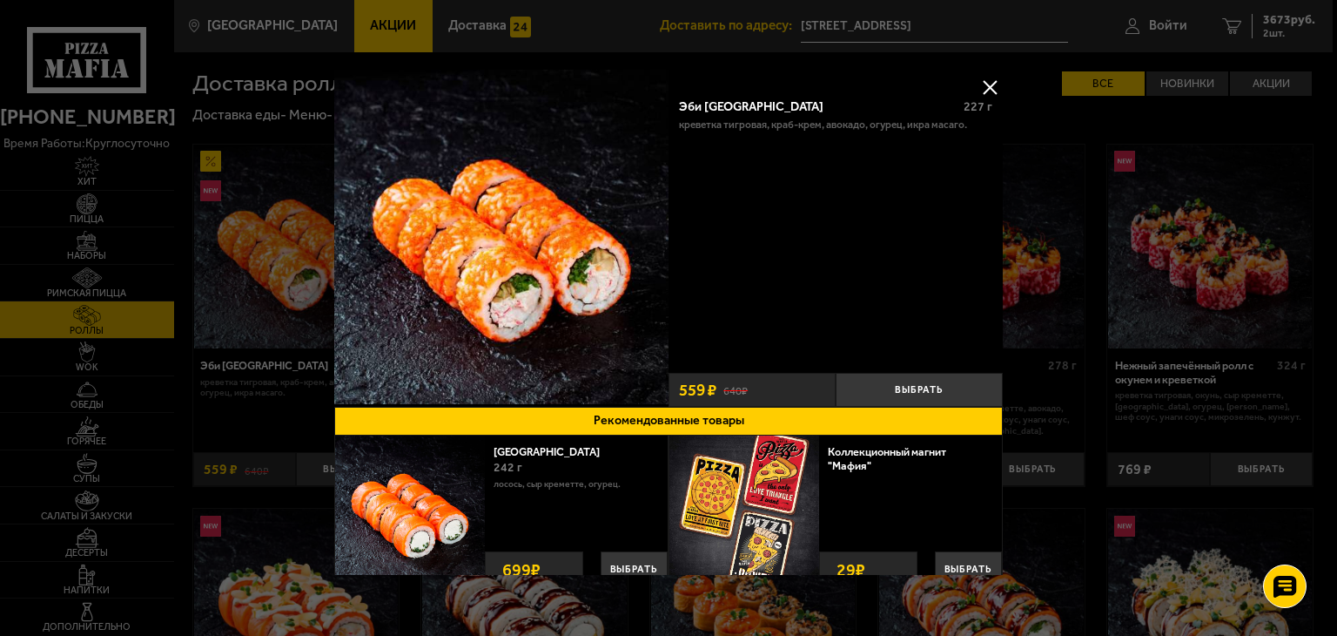
click at [982, 80] on button at bounding box center [990, 87] width 26 height 26
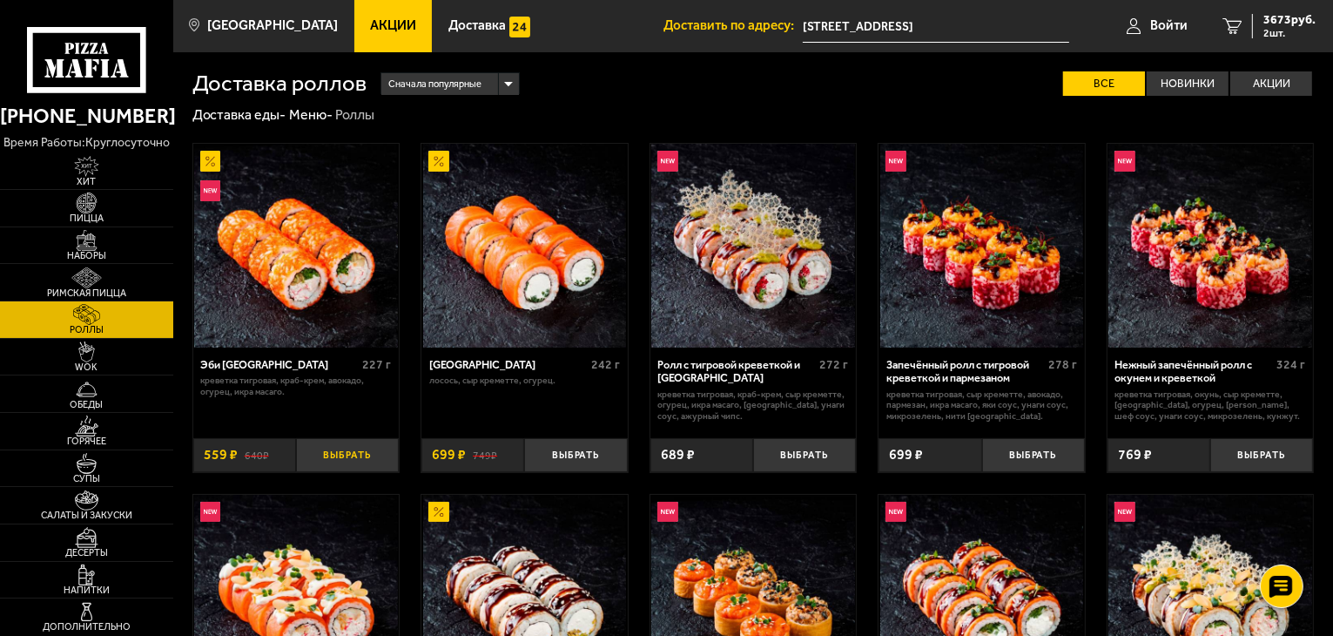
click at [338, 464] on button "Выбрать" at bounding box center [347, 455] width 103 height 34
click at [1045, 468] on button "Выбрать" at bounding box center [1033, 455] width 103 height 34
click at [1274, 471] on button "Выбрать" at bounding box center [1261, 455] width 103 height 34
click at [381, 468] on button "+" at bounding box center [382, 455] width 34 height 34
click at [1272, 22] on span "6259 руб." at bounding box center [1289, 20] width 52 height 12
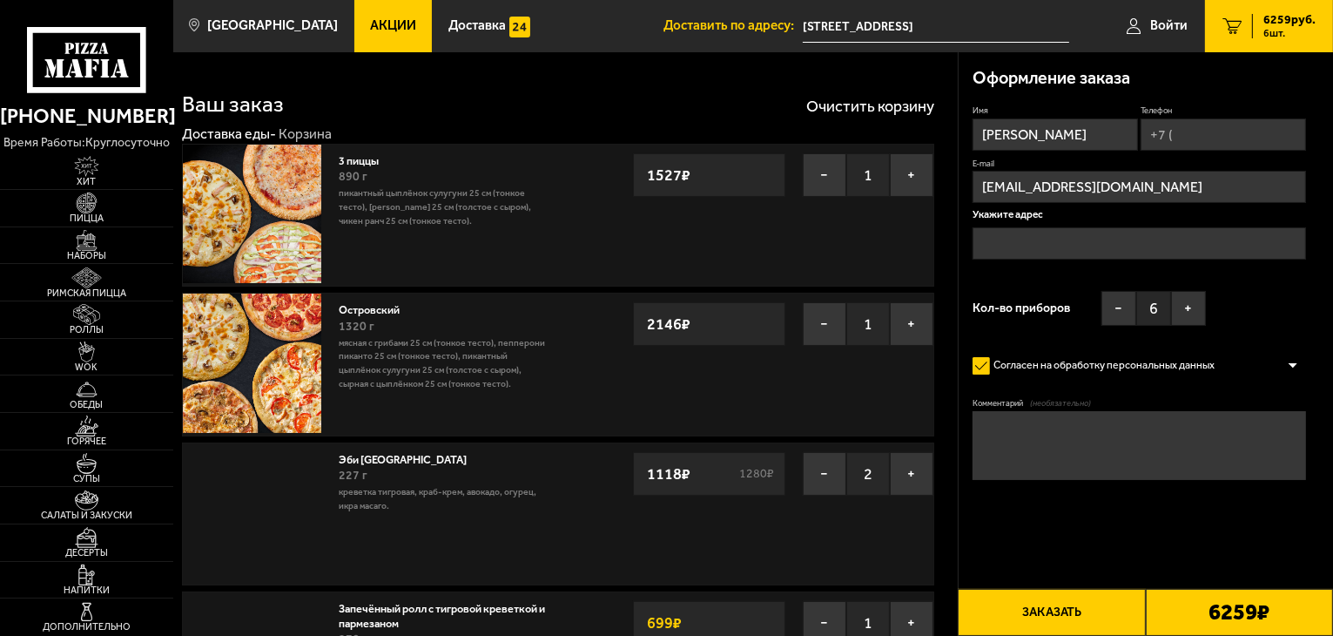
type input "[STREET_ADDRESS]"
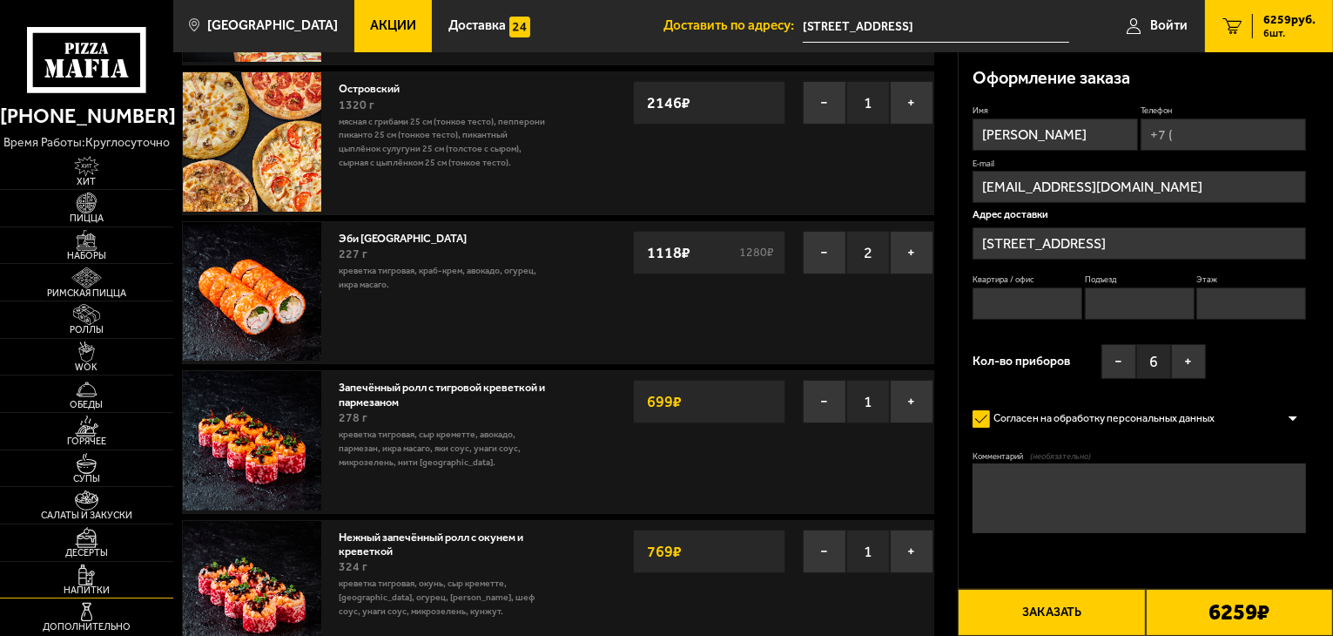
scroll to position [261, 0]
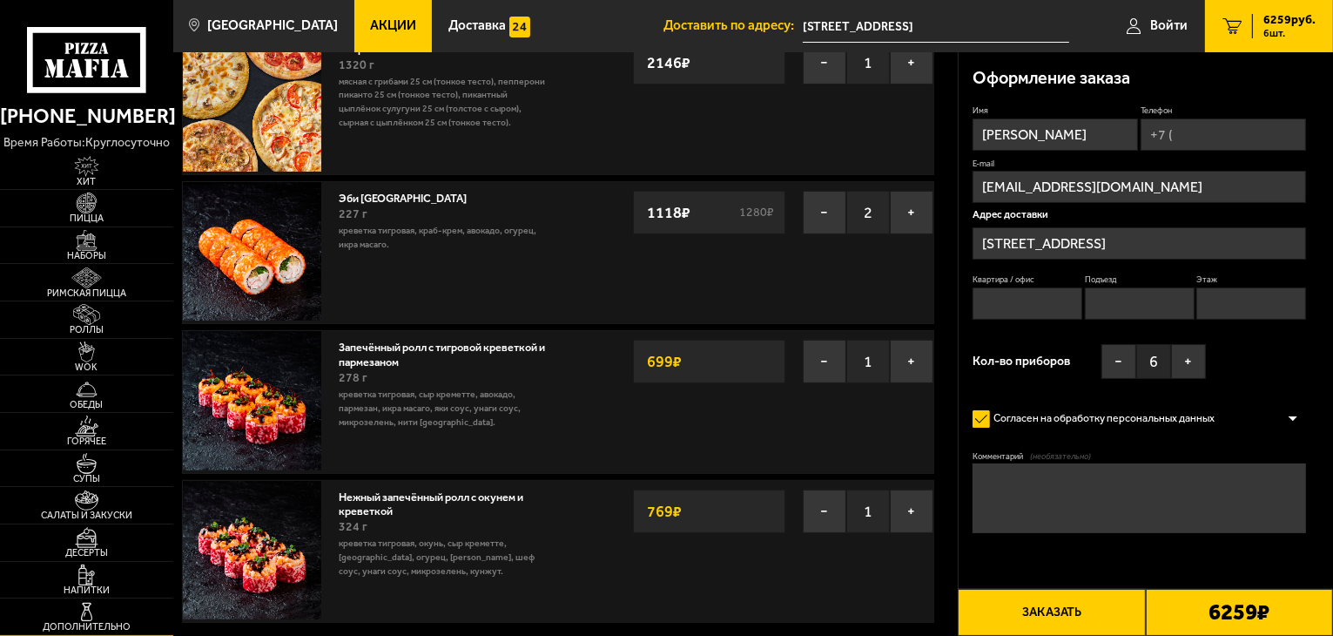
click at [84, 611] on img at bounding box center [86, 612] width 53 height 21
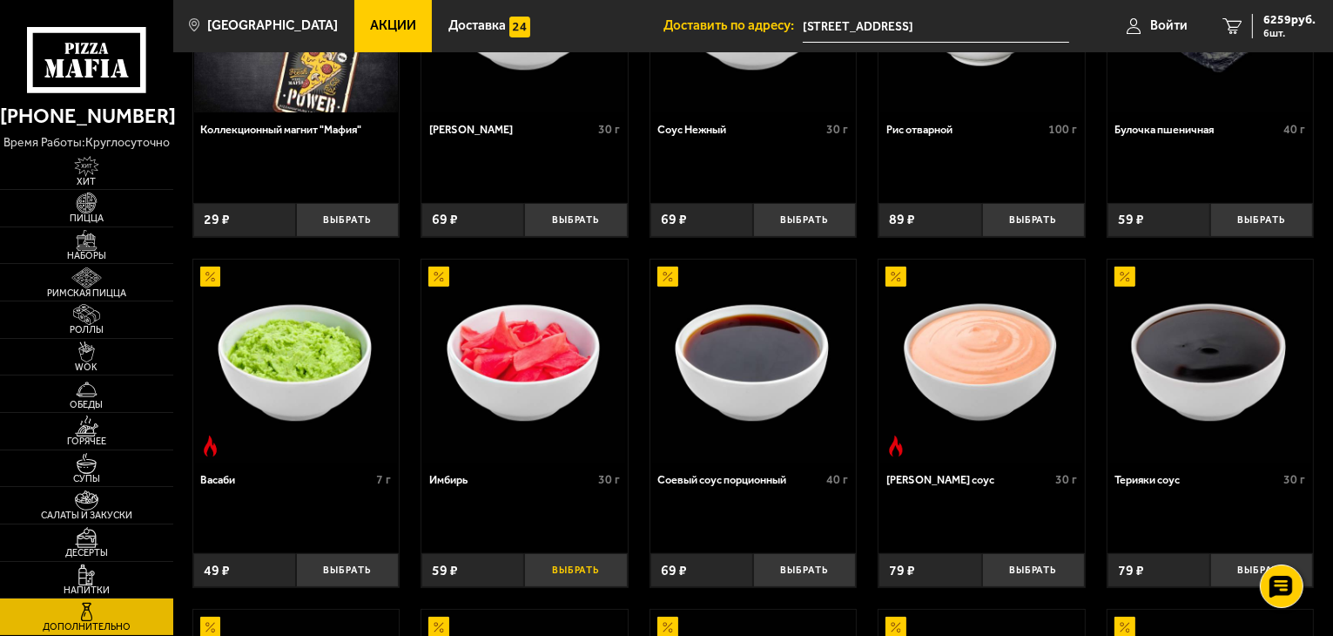
scroll to position [261, 0]
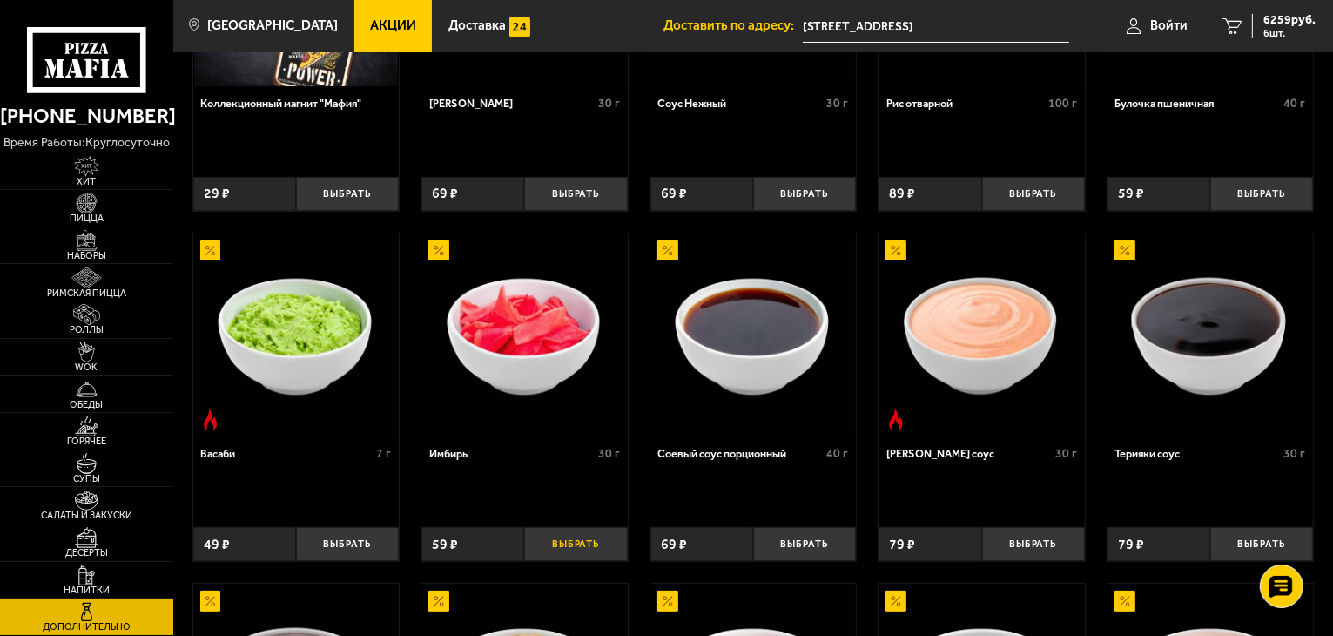
click at [566, 545] on button "Выбрать" at bounding box center [575, 544] width 103 height 34
click at [351, 547] on button "Выбрать" at bounding box center [347, 544] width 103 height 34
click at [351, 547] on span "1" at bounding box center [347, 544] width 34 height 34
click at [384, 548] on button "+" at bounding box center [382, 544] width 34 height 34
click at [610, 541] on button "+" at bounding box center [610, 544] width 34 height 34
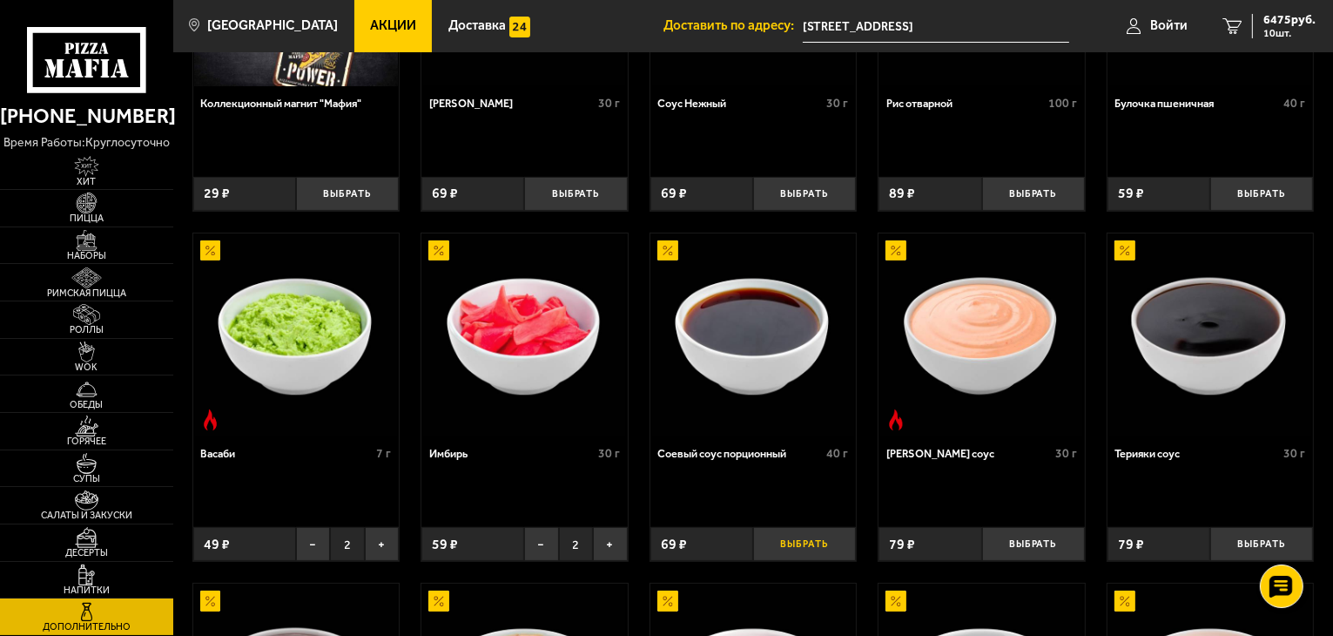
click at [824, 546] on button "Выбрать" at bounding box center [804, 544] width 103 height 34
click at [840, 547] on button "+" at bounding box center [839, 544] width 34 height 34
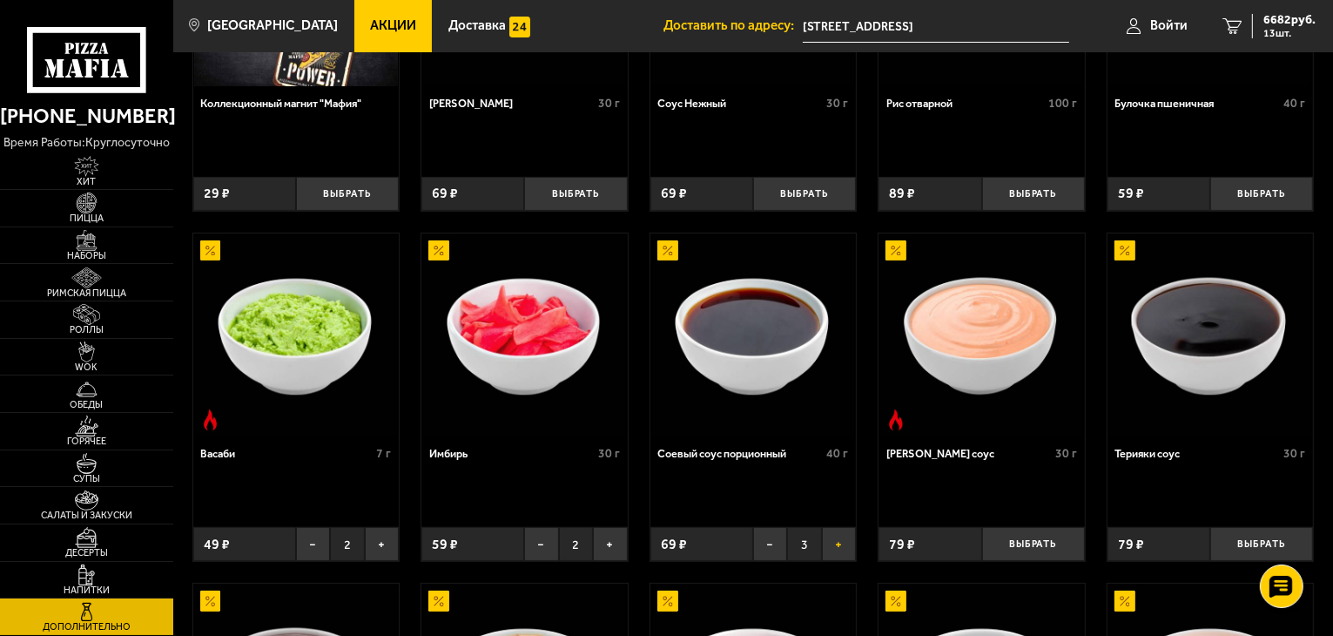
click at [840, 547] on button "+" at bounding box center [839, 544] width 34 height 34
click at [835, 547] on button "+" at bounding box center [839, 544] width 34 height 34
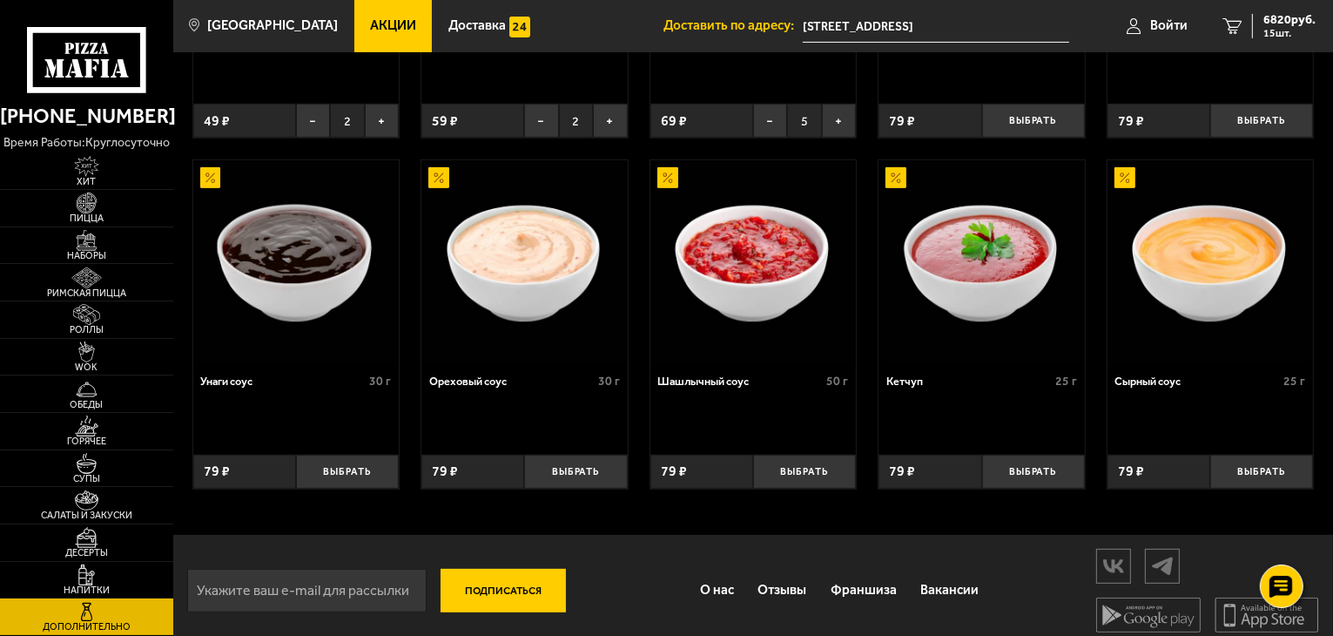
scroll to position [698, 0]
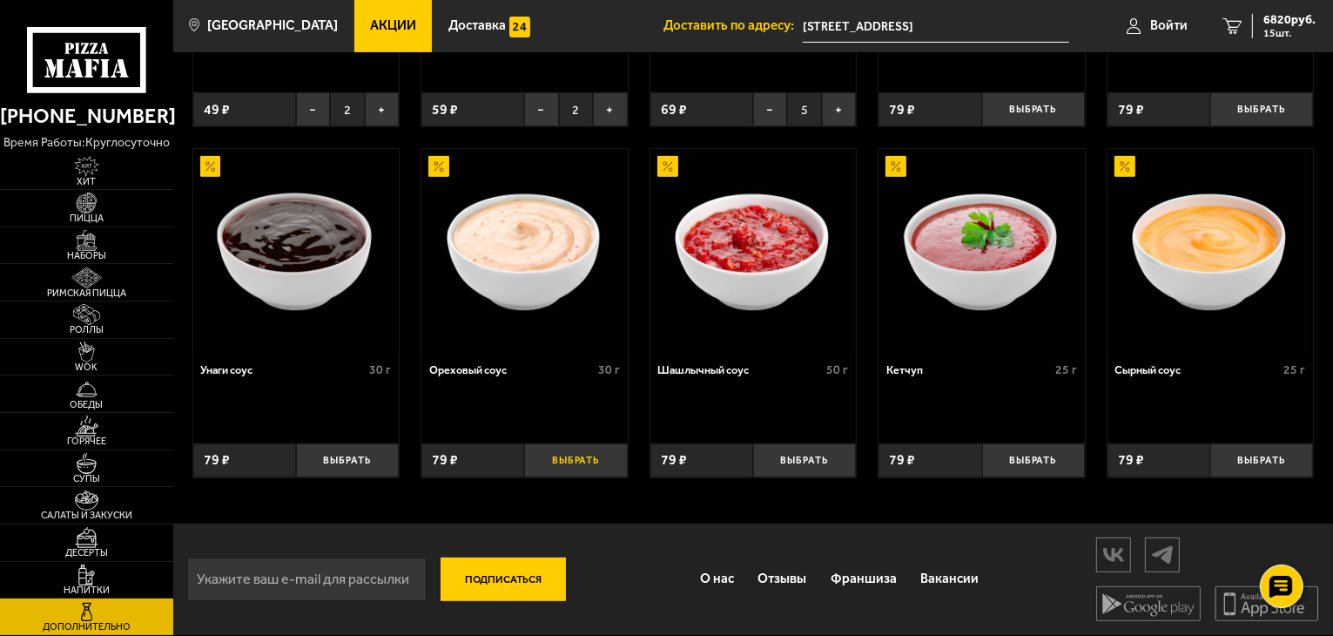
click at [591, 454] on button "Выбрать" at bounding box center [575, 460] width 103 height 34
click at [600, 461] on button "+" at bounding box center [610, 460] width 34 height 34
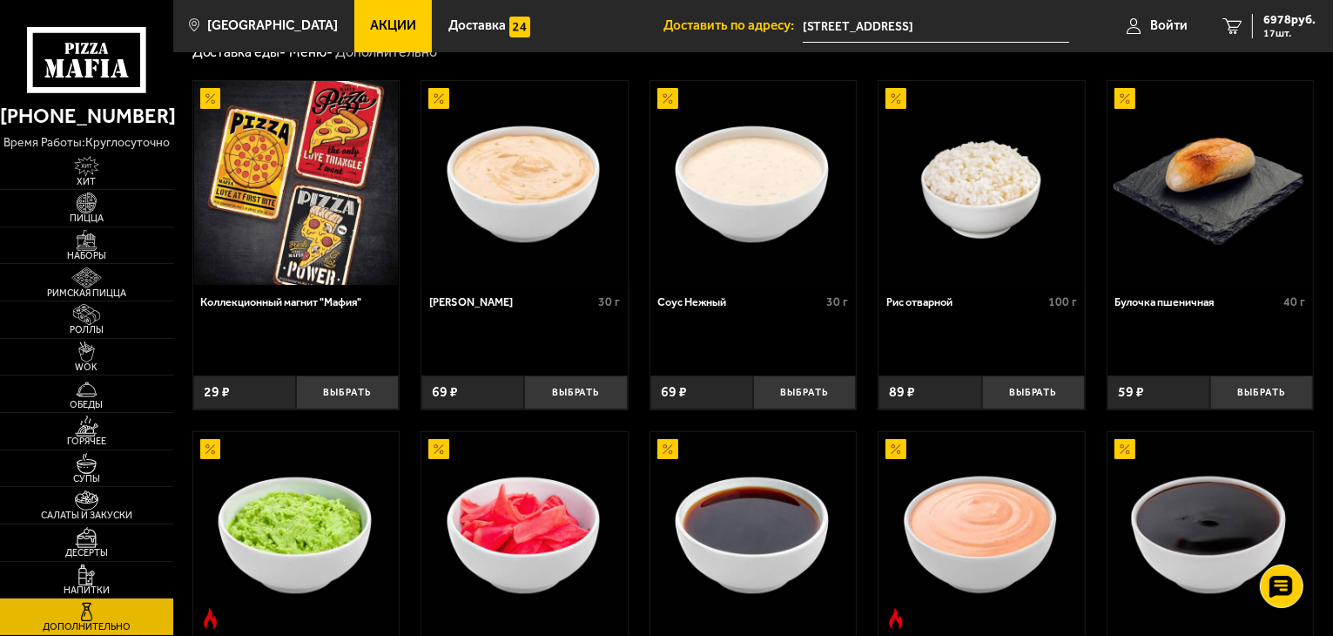
scroll to position [0, 0]
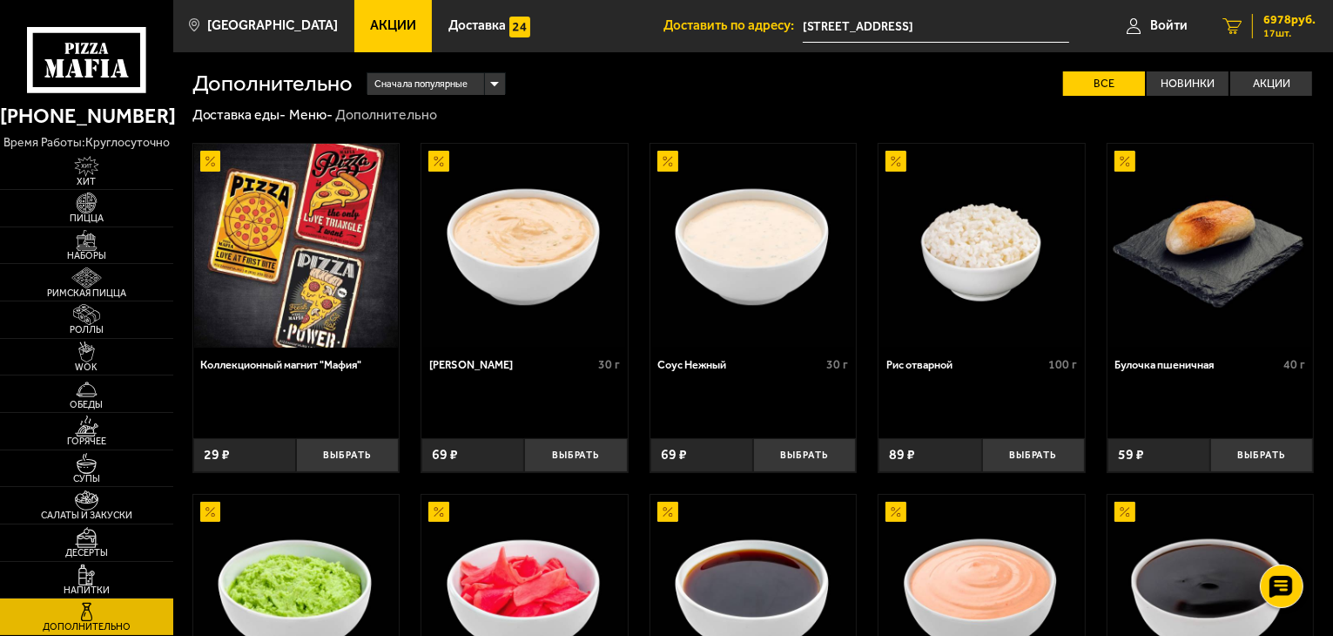
click at [1282, 18] on span "6978 руб." at bounding box center [1289, 20] width 52 height 12
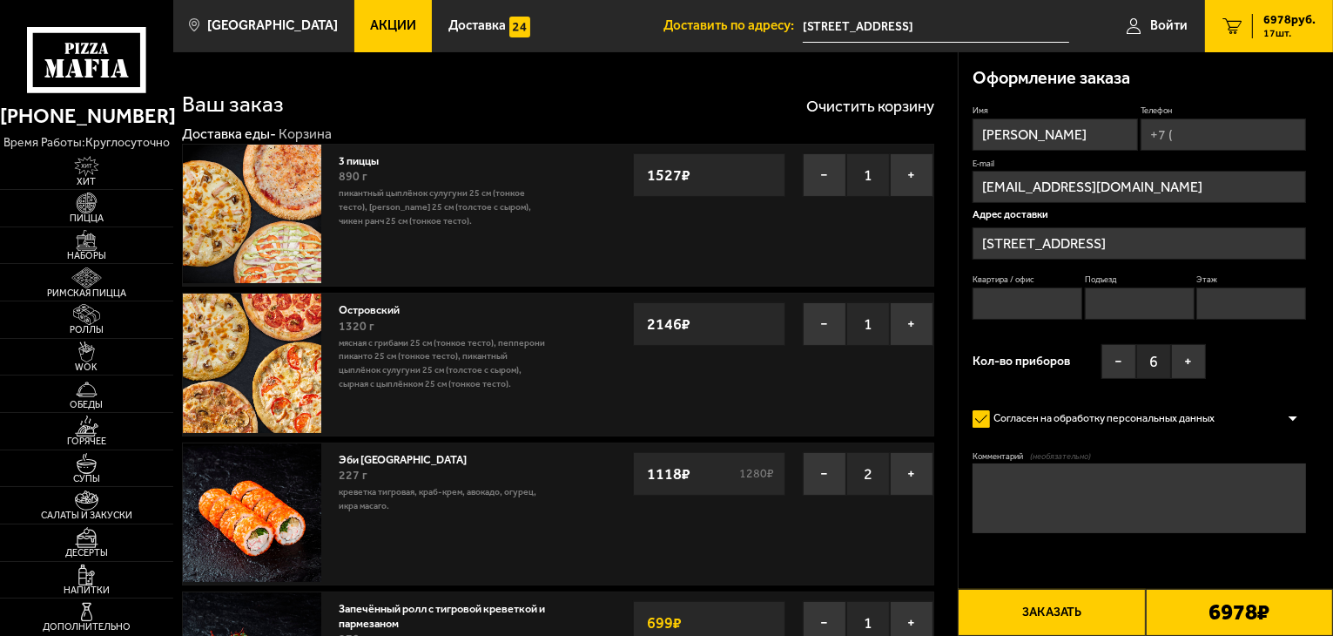
click at [1041, 306] on input "Квартира / офис" at bounding box center [1028, 303] width 110 height 32
type input "30"
click at [1122, 307] on input "Подъезд" at bounding box center [1140, 303] width 110 height 32
type input "1"
click at [1254, 306] on input "Этаж" at bounding box center [1251, 303] width 110 height 32
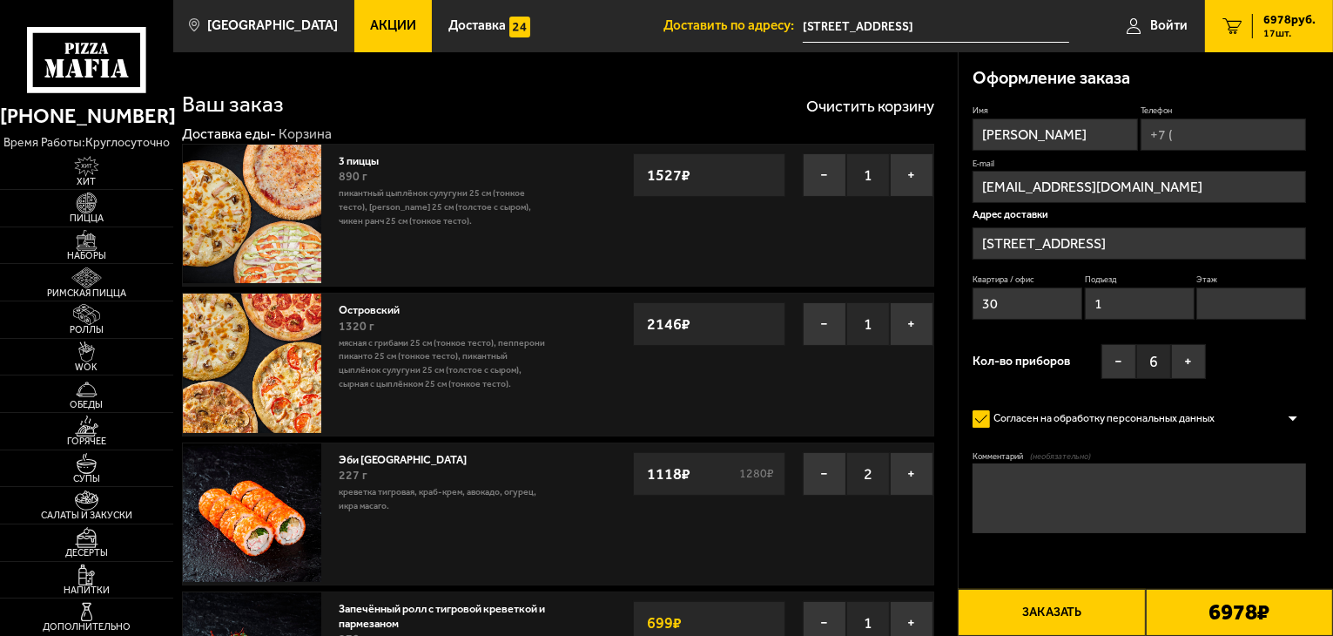
type input "2"
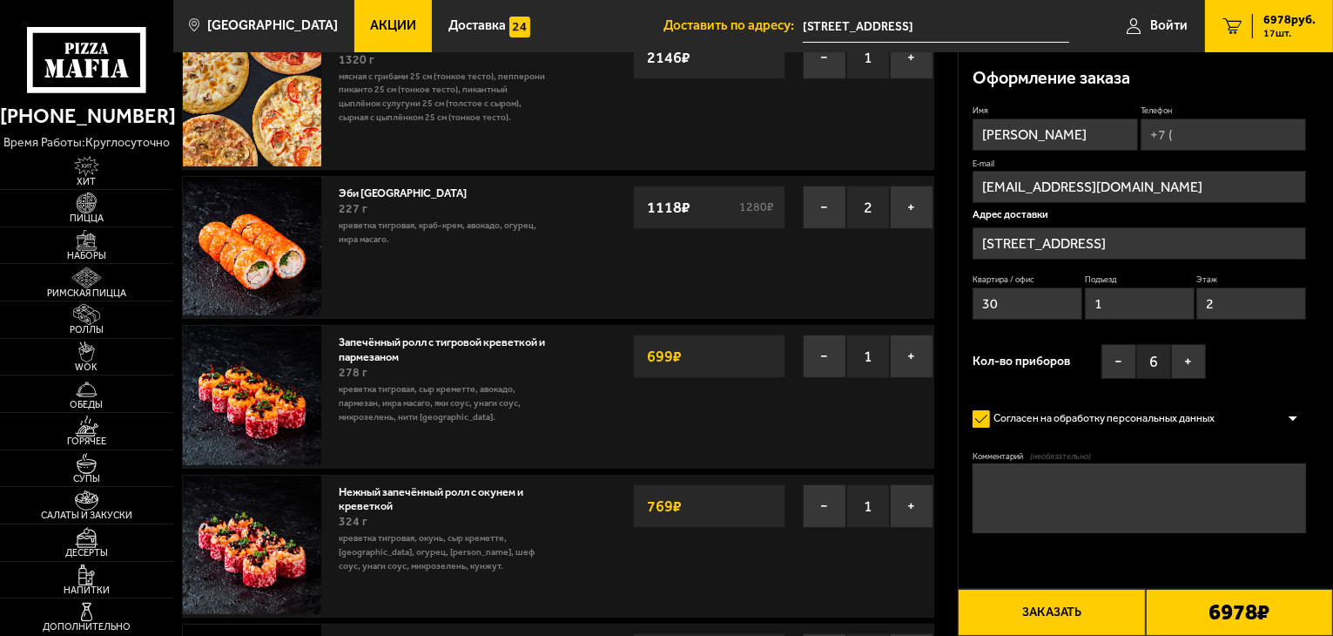
scroll to position [609, 0]
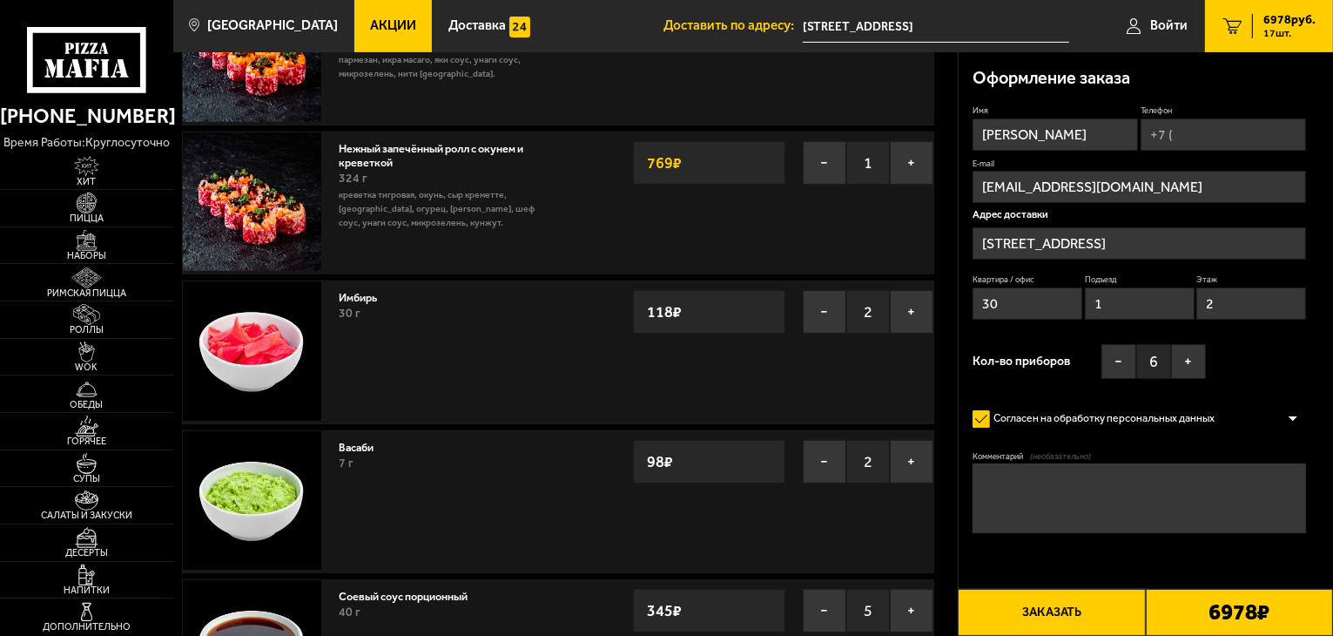
click at [1064, 505] on textarea "Комментарий (необязательно)" at bounding box center [1139, 498] width 333 height 70
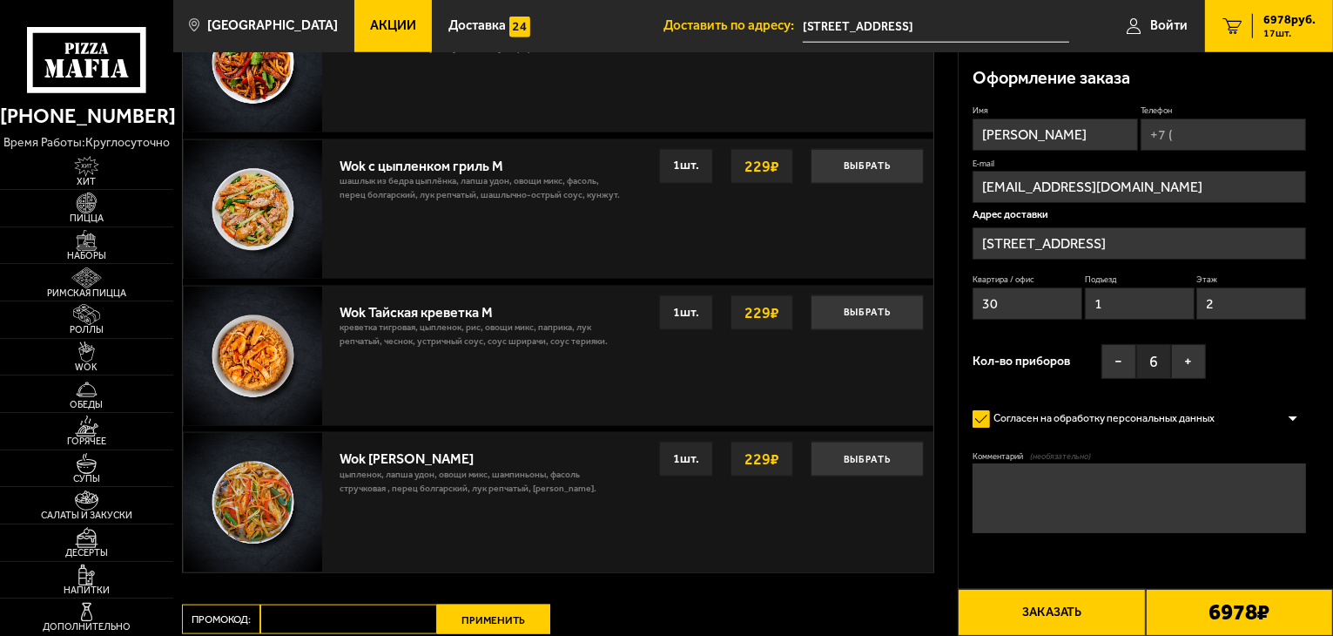
scroll to position [2364, 0]
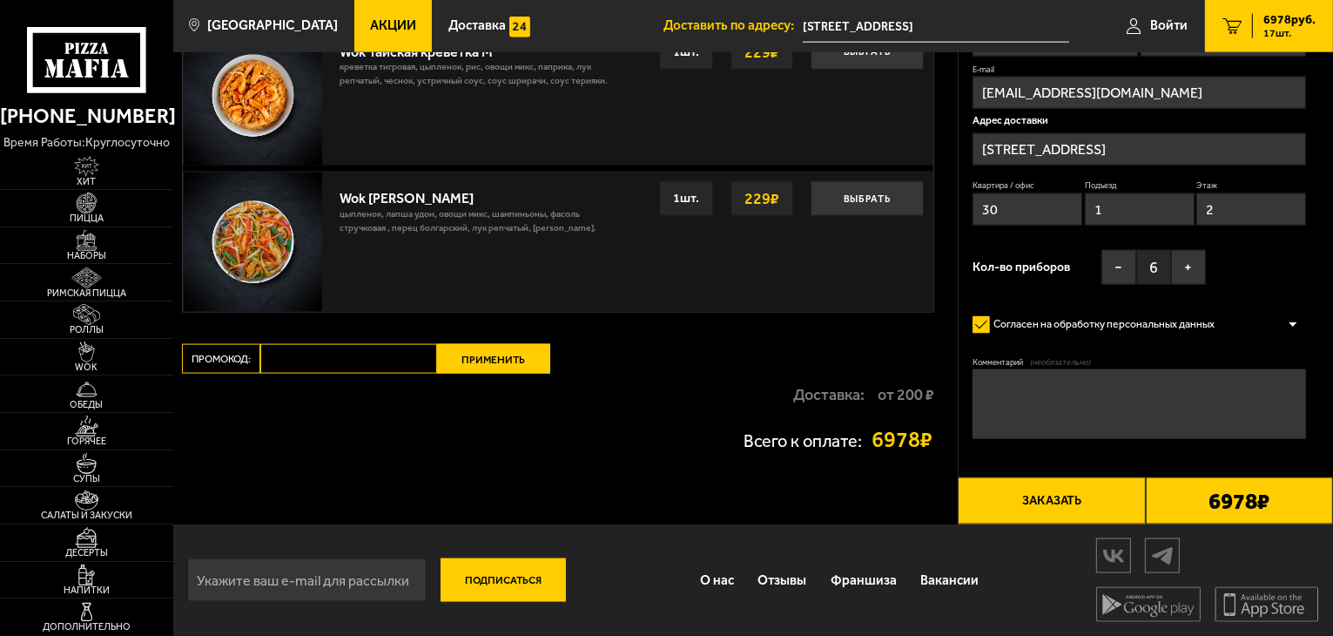
click at [1116, 407] on textarea "Комментарий (необязательно)" at bounding box center [1139, 404] width 333 height 70
type textarea "Убедительная просьба доставить без опозданий"
click at [1085, 490] on button "Заказать" at bounding box center [1051, 500] width 187 height 47
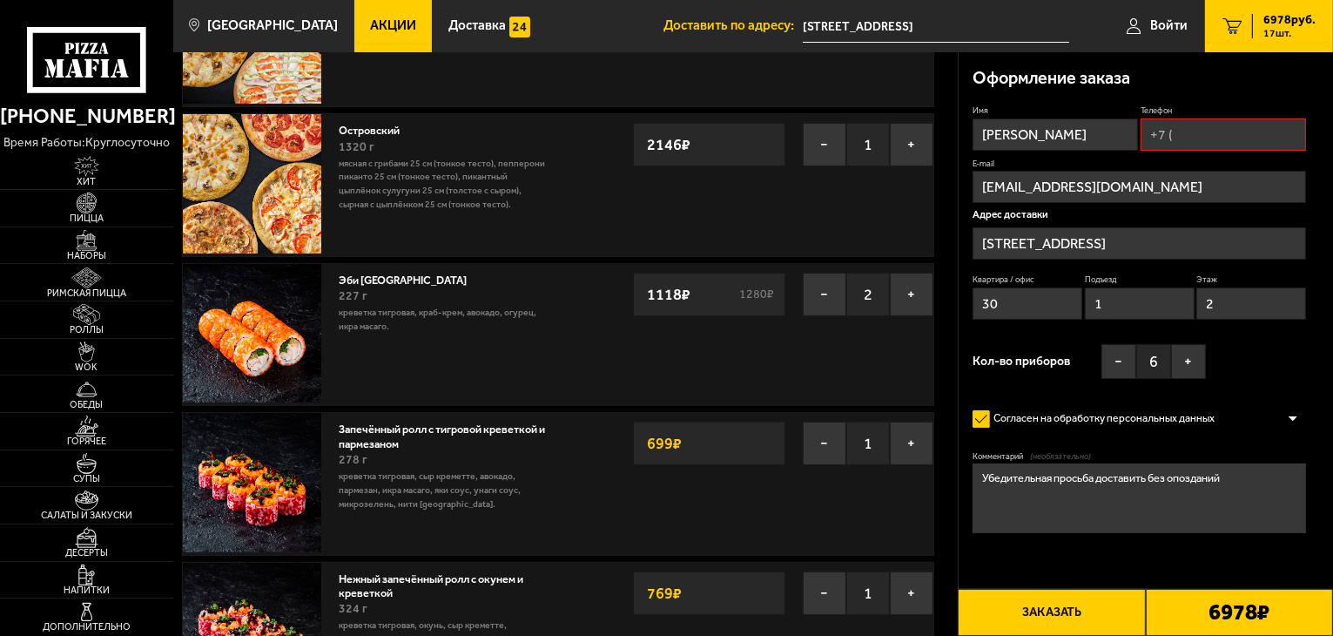
scroll to position [148, 0]
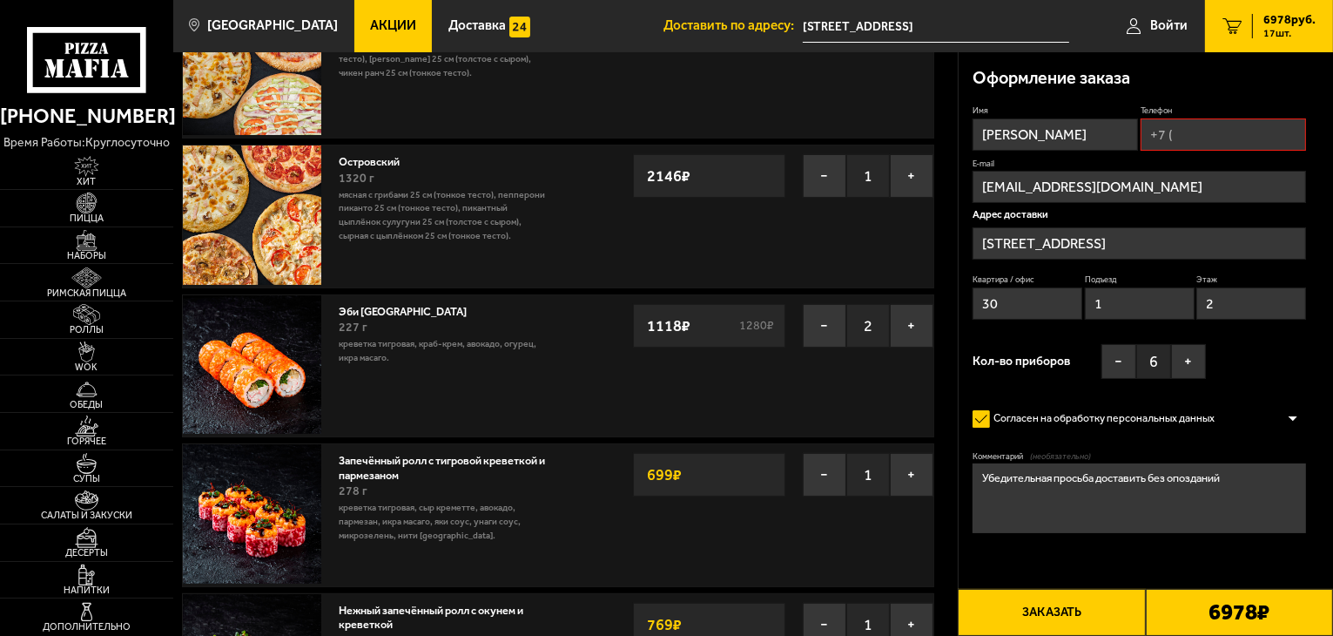
click at [1208, 126] on input "Телефон" at bounding box center [1223, 134] width 165 height 32
type input "[PHONE_NUMBER]"
click at [1310, 173] on div "Оформление заказа Имя [PERSON_NAME] Телефон Применить скидку Вы будете зарегист…" at bounding box center [1146, 334] width 375 height 564
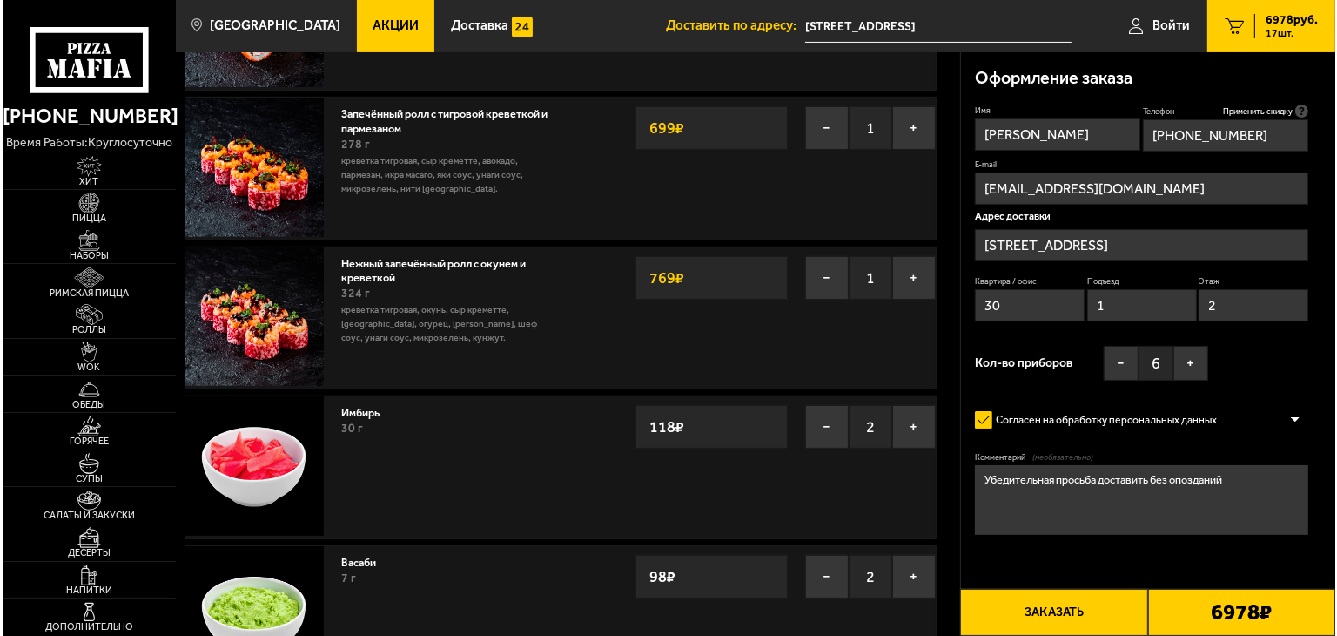
scroll to position [496, 0]
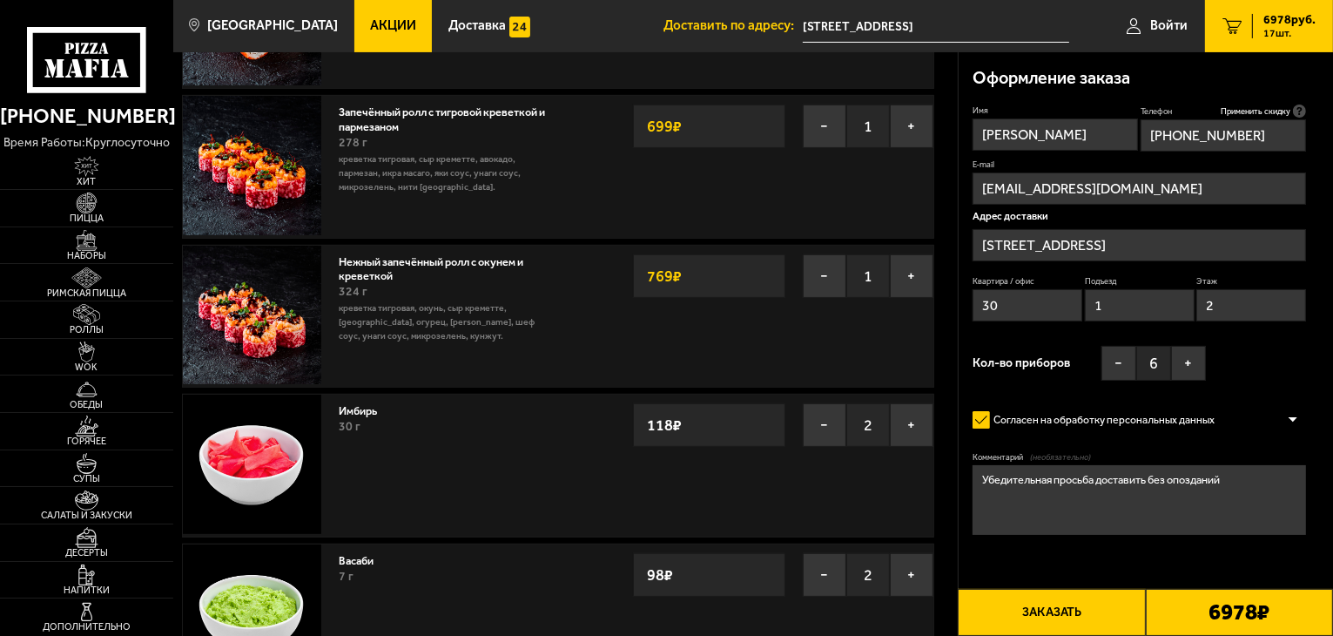
click at [1086, 608] on button "Заказать" at bounding box center [1051, 612] width 187 height 47
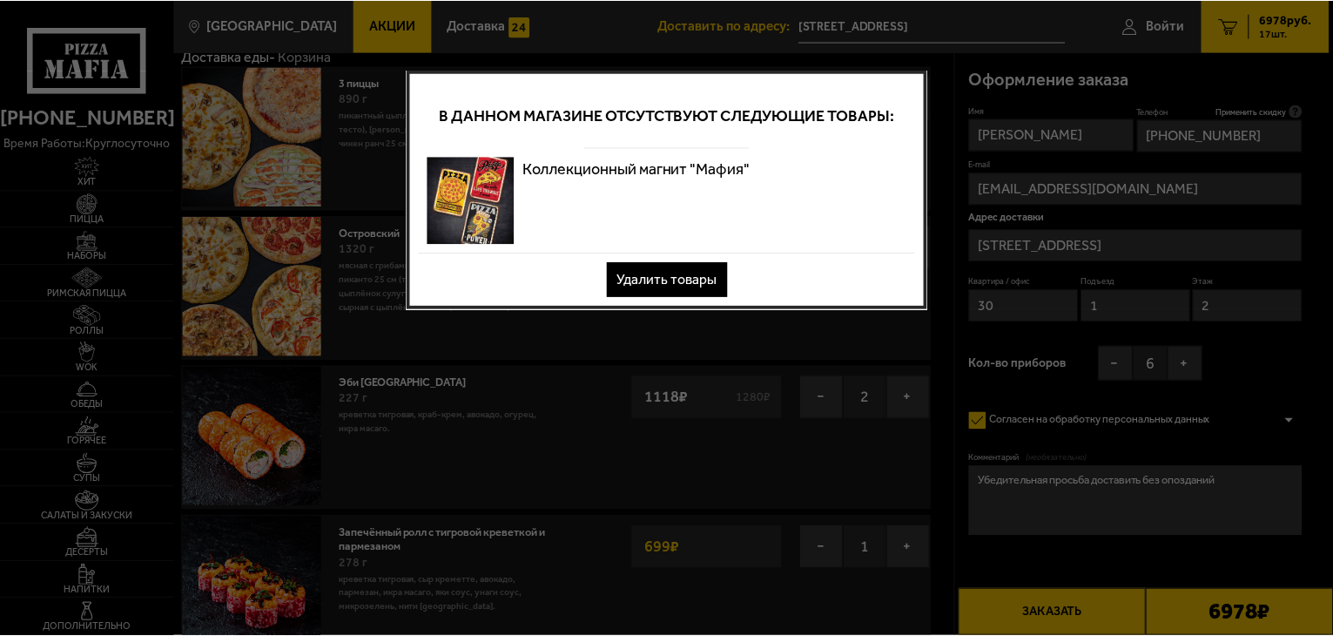
scroll to position [0, 0]
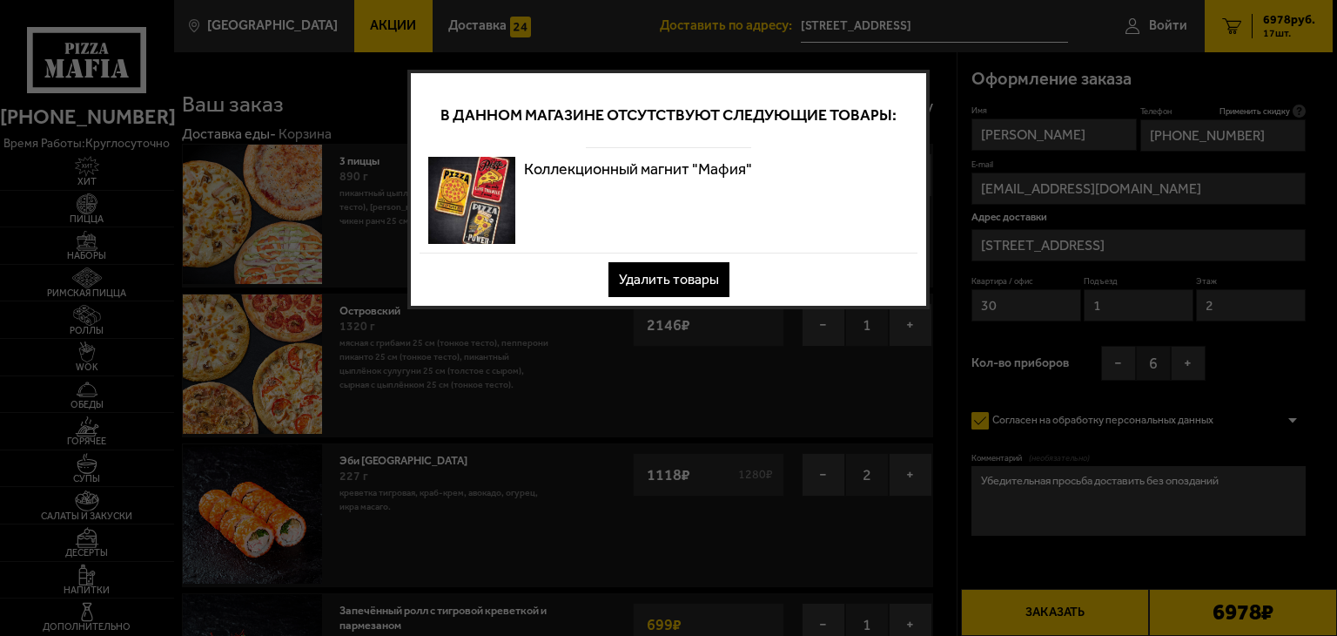
click at [677, 273] on button "Удалить товары" at bounding box center [669, 279] width 121 height 35
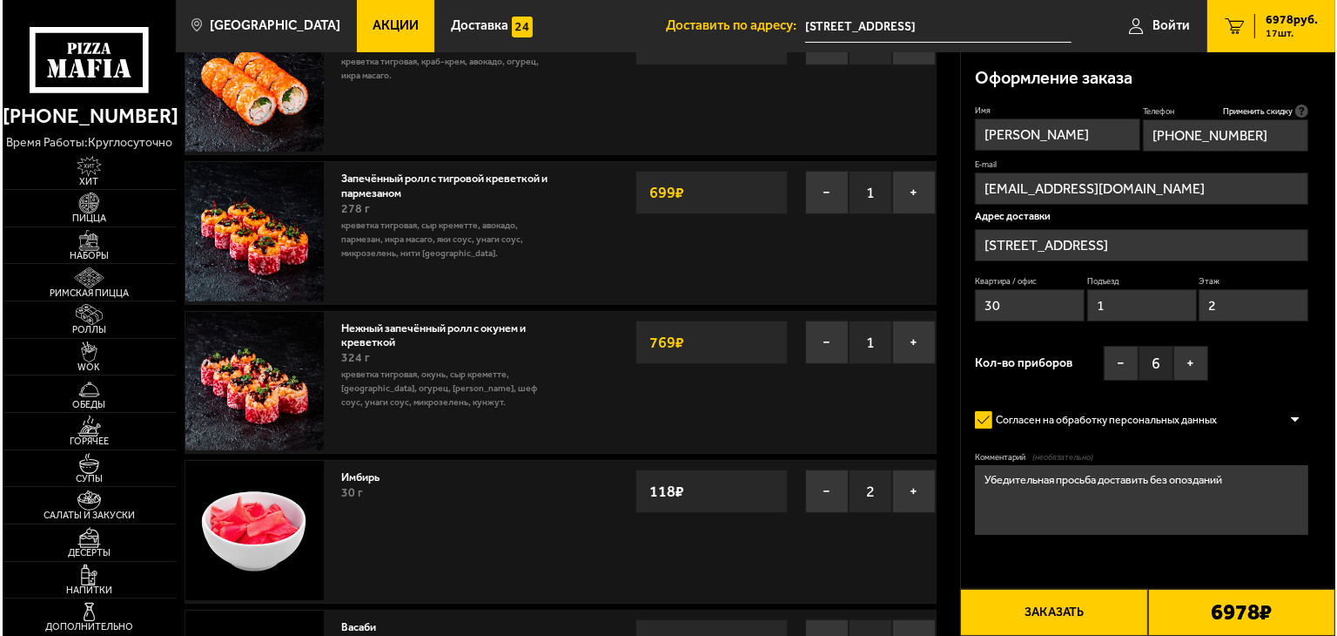
scroll to position [435, 0]
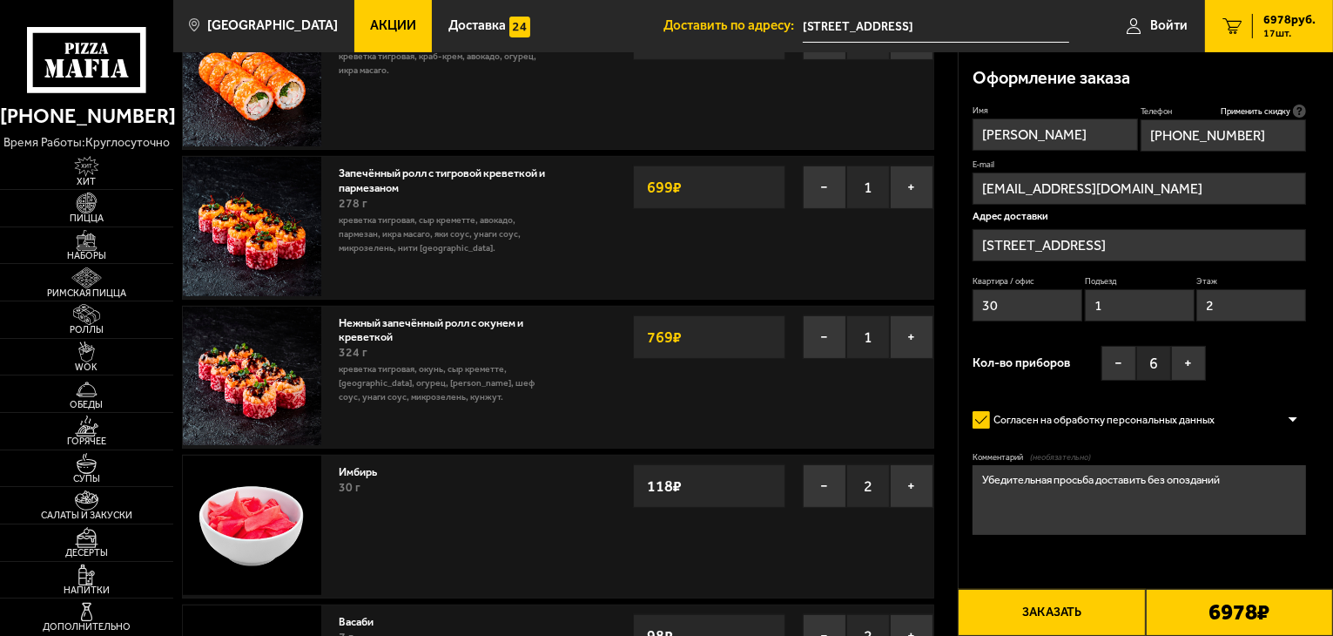
click at [1090, 612] on button "Заказать" at bounding box center [1051, 612] width 187 height 47
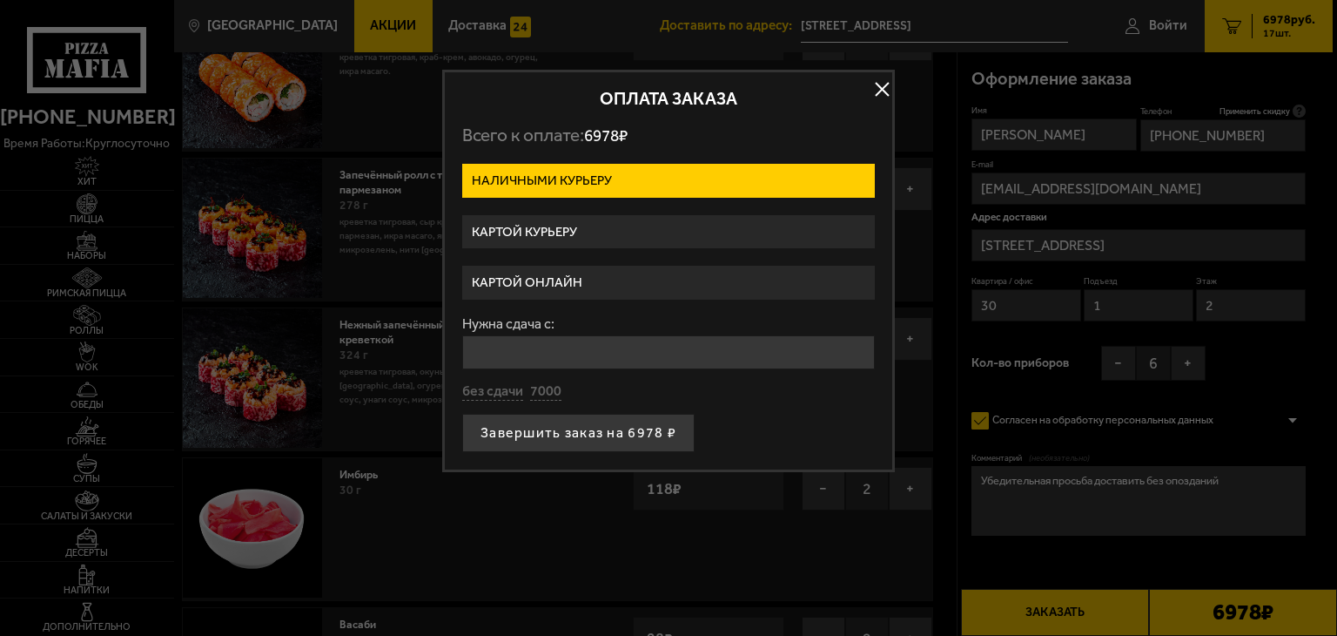
click at [547, 225] on label "Картой курьеру" at bounding box center [668, 232] width 413 height 34
click at [0, 0] on input "Картой курьеру" at bounding box center [0, 0] width 0 height 0
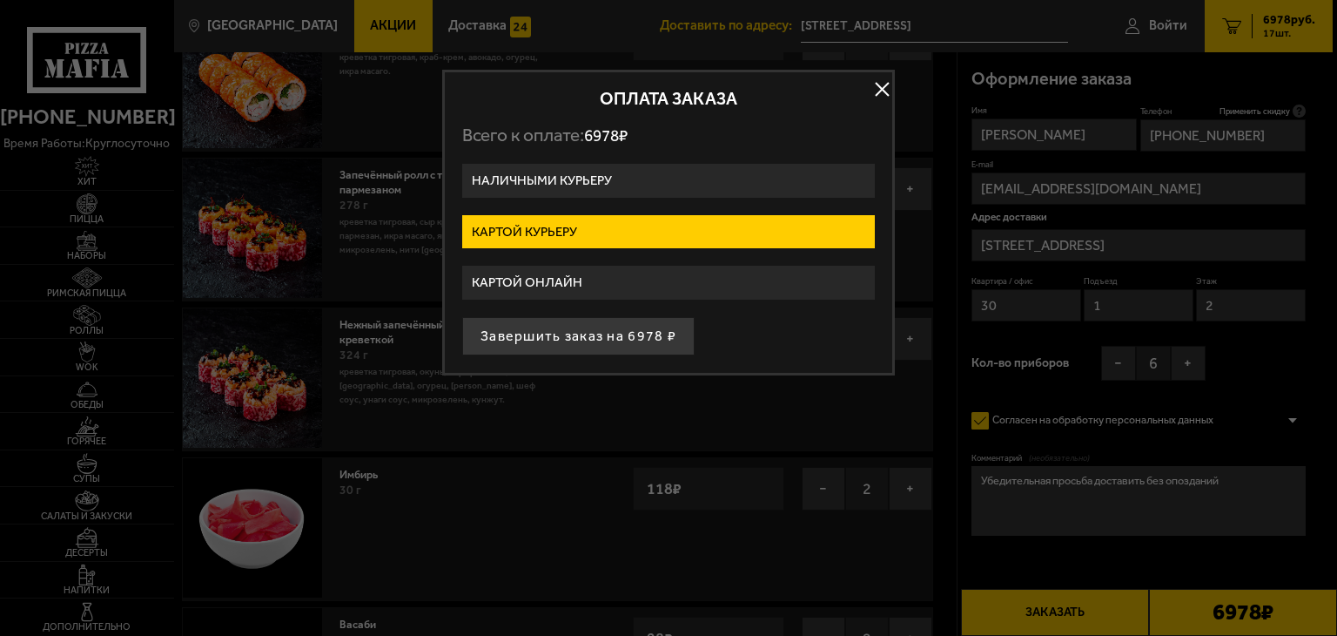
click at [562, 267] on label "Картой онлайн" at bounding box center [668, 283] width 413 height 34
click at [0, 0] on input "Картой онлайн" at bounding box center [0, 0] width 0 height 0
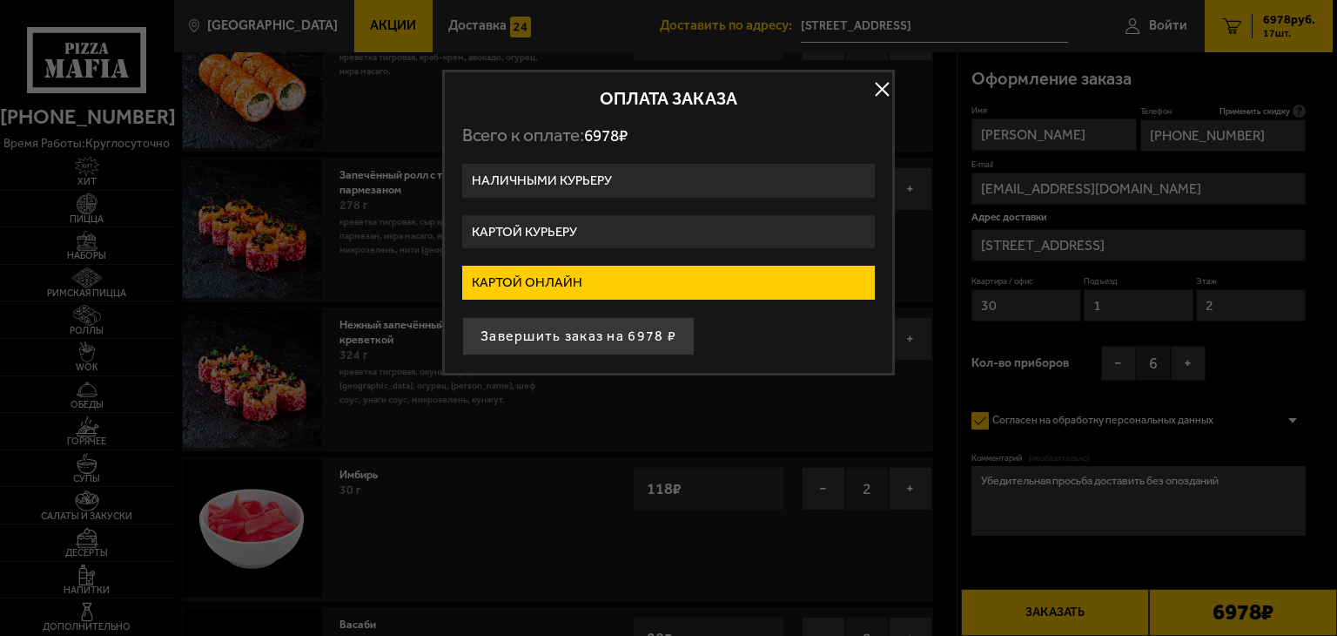
click at [559, 241] on label "Картой курьеру" at bounding box center [668, 232] width 413 height 34
click at [0, 0] on input "Картой курьеру" at bounding box center [0, 0] width 0 height 0
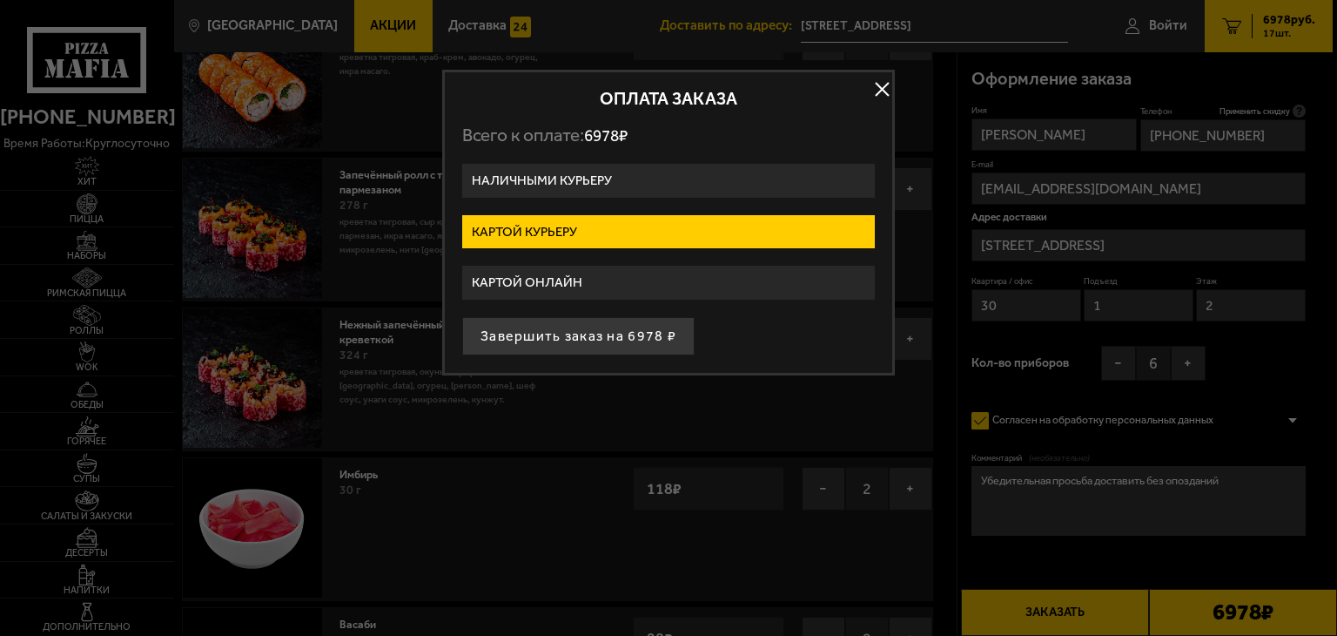
click at [561, 333] on button "Завершить заказ на 6978 ₽" at bounding box center [578, 336] width 232 height 38
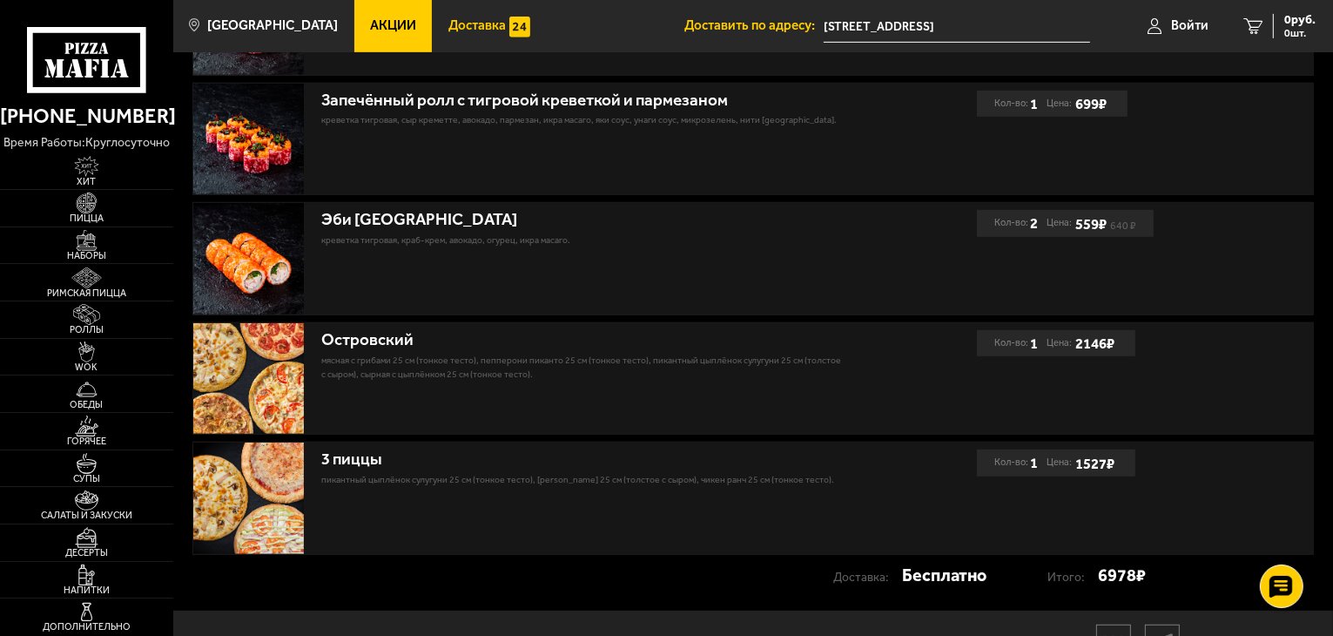
scroll to position [966, 0]
